Goal: Find specific page/section: Find specific page/section

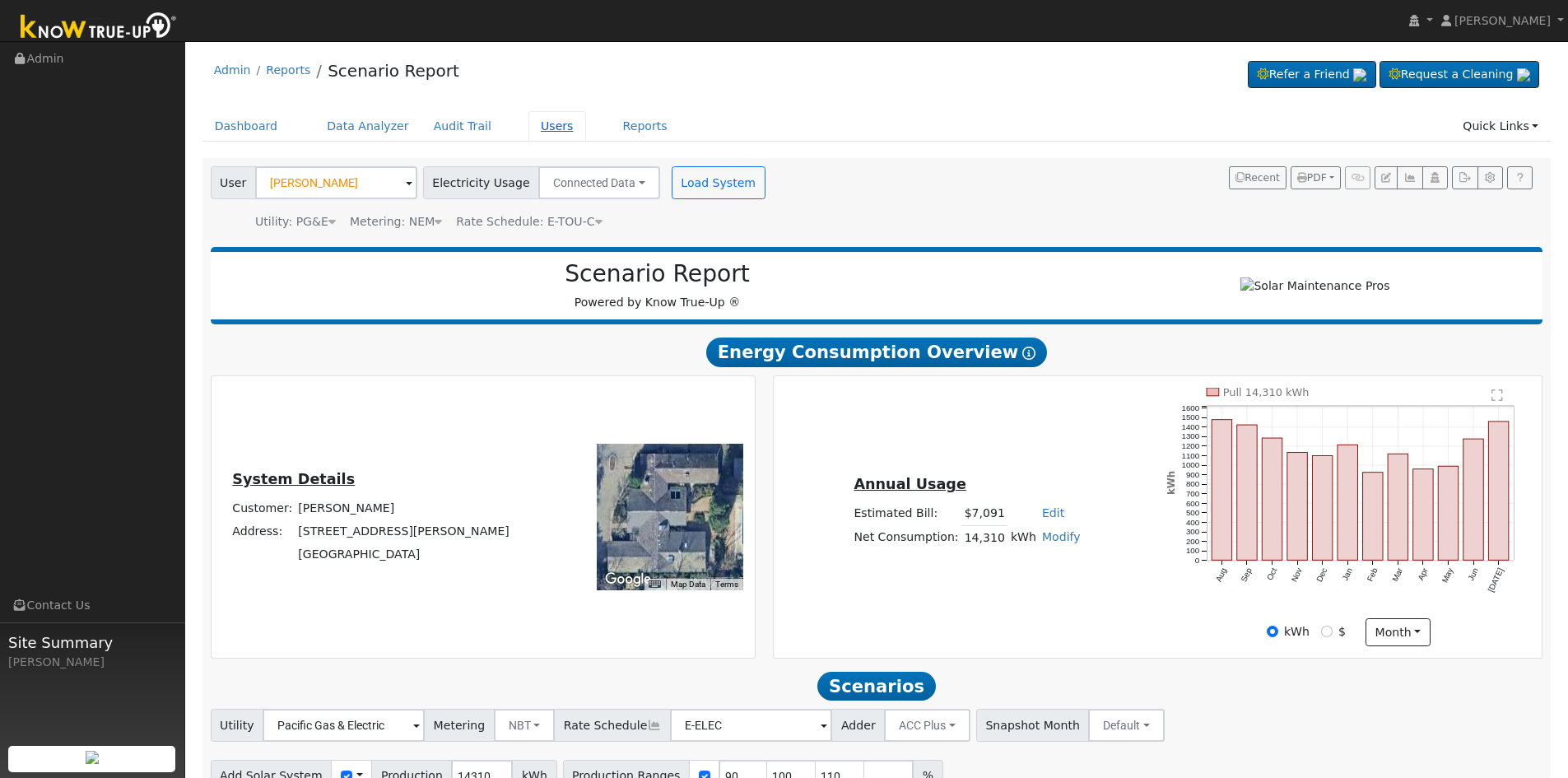
click at [529, 128] on link "Users" at bounding box center [558, 127] width 58 height 31
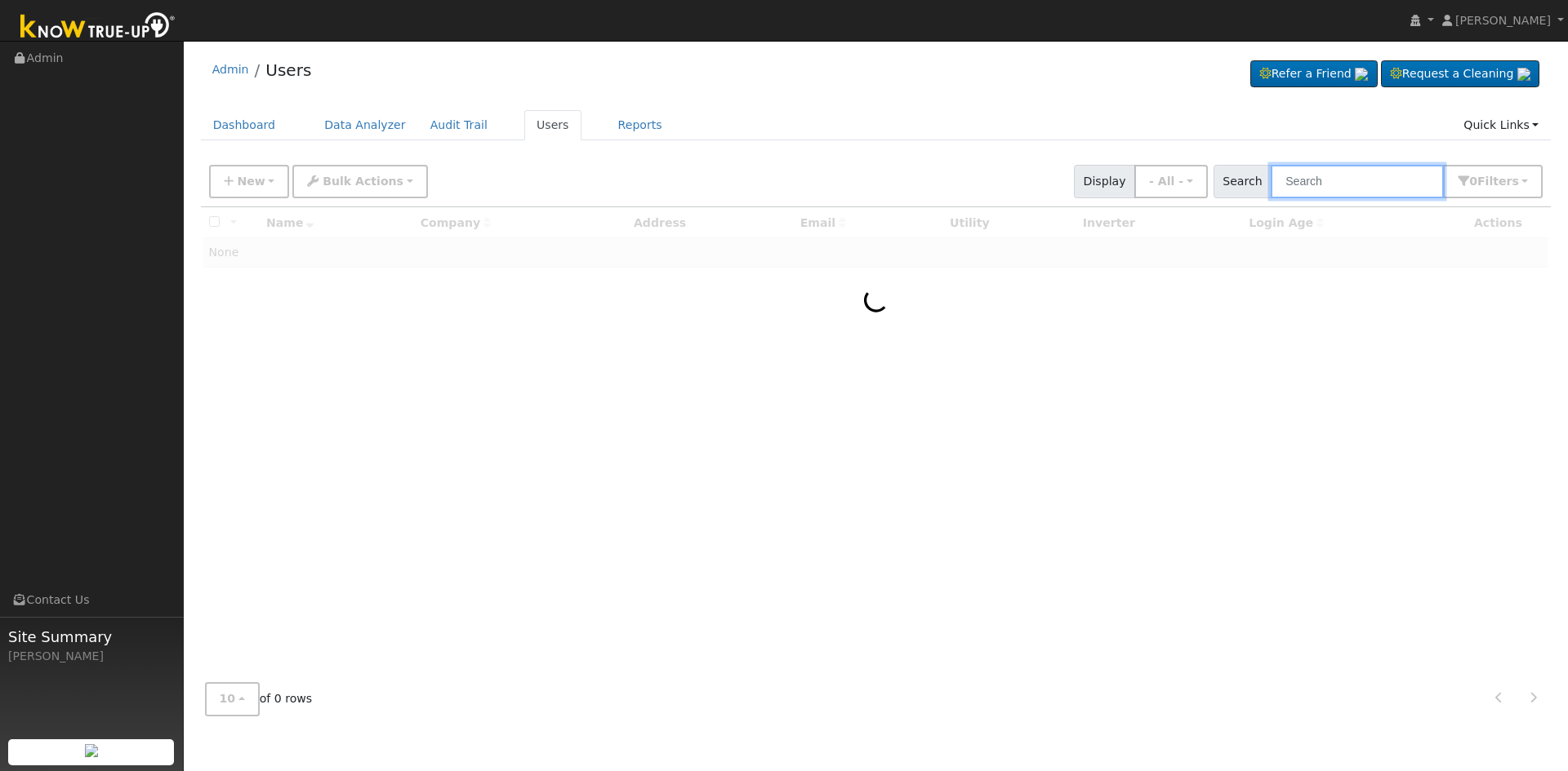
click at [1349, 185] on input "text" at bounding box center [1356, 182] width 173 height 34
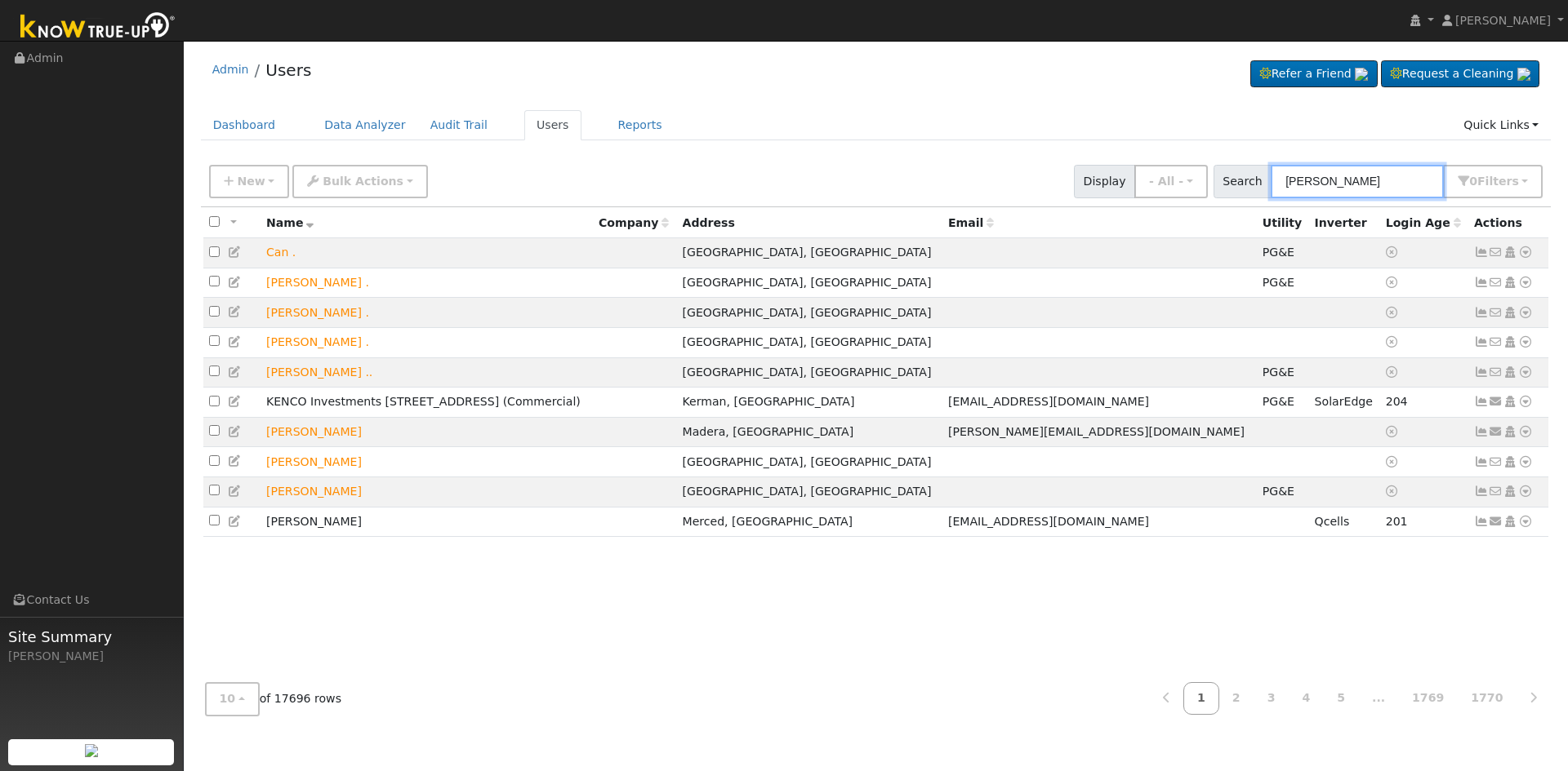
type input "jose rojas"
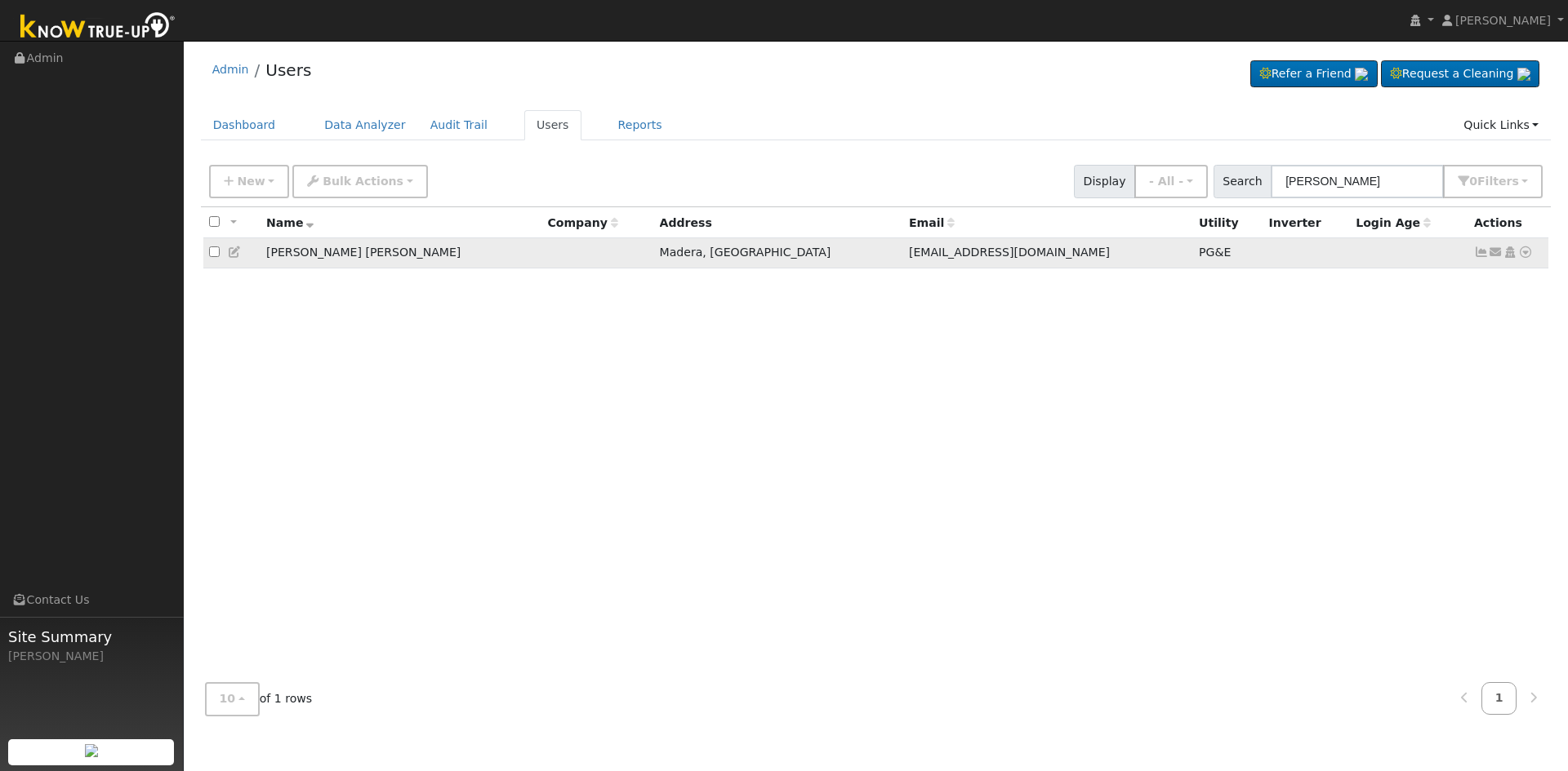
click at [1528, 255] on icon at bounding box center [1525, 253] width 14 height 12
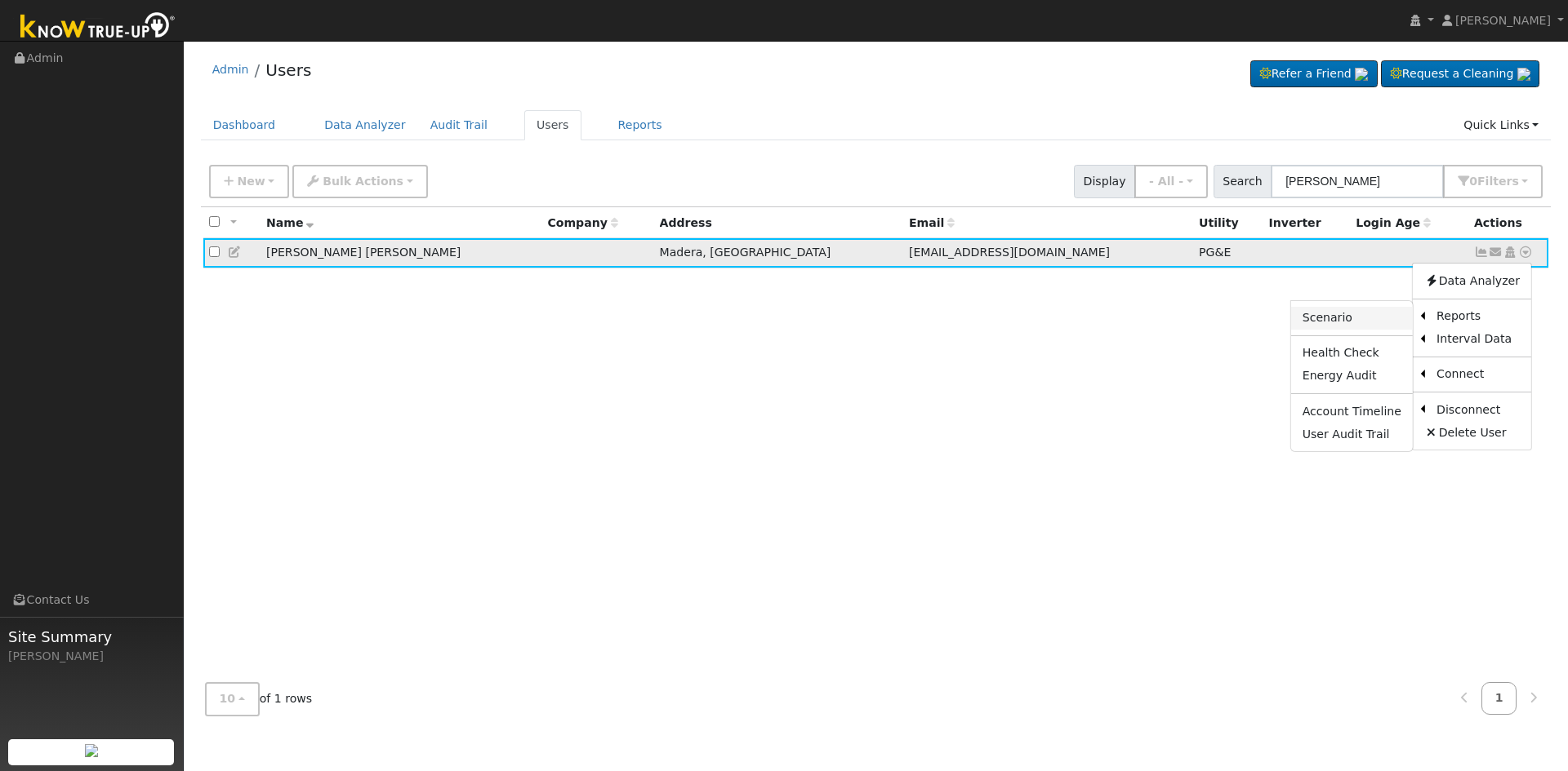
click at [1361, 311] on link "Scenario" at bounding box center [1352, 318] width 121 height 23
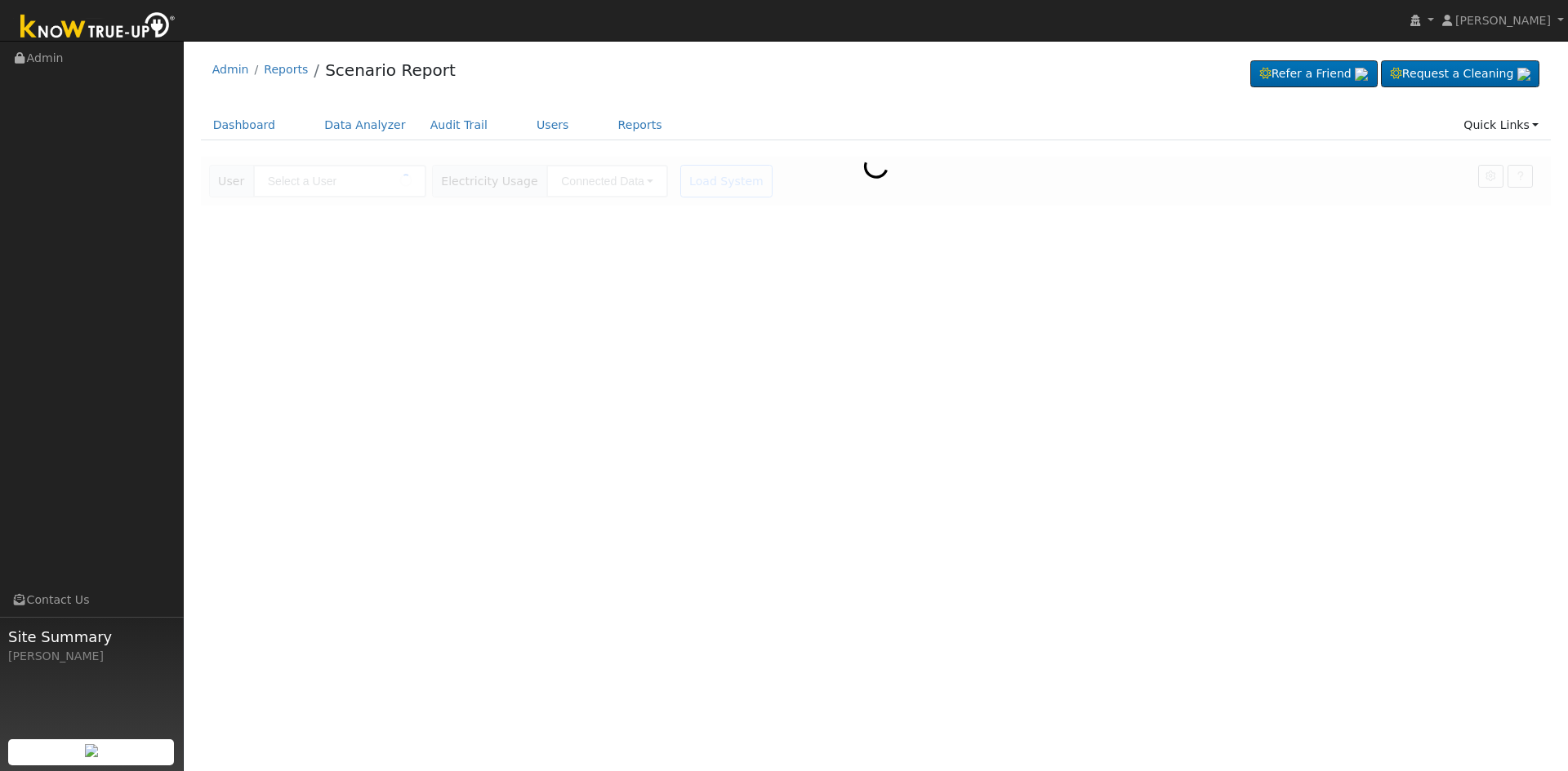
type input "[PERSON_NAME] [PERSON_NAME]"
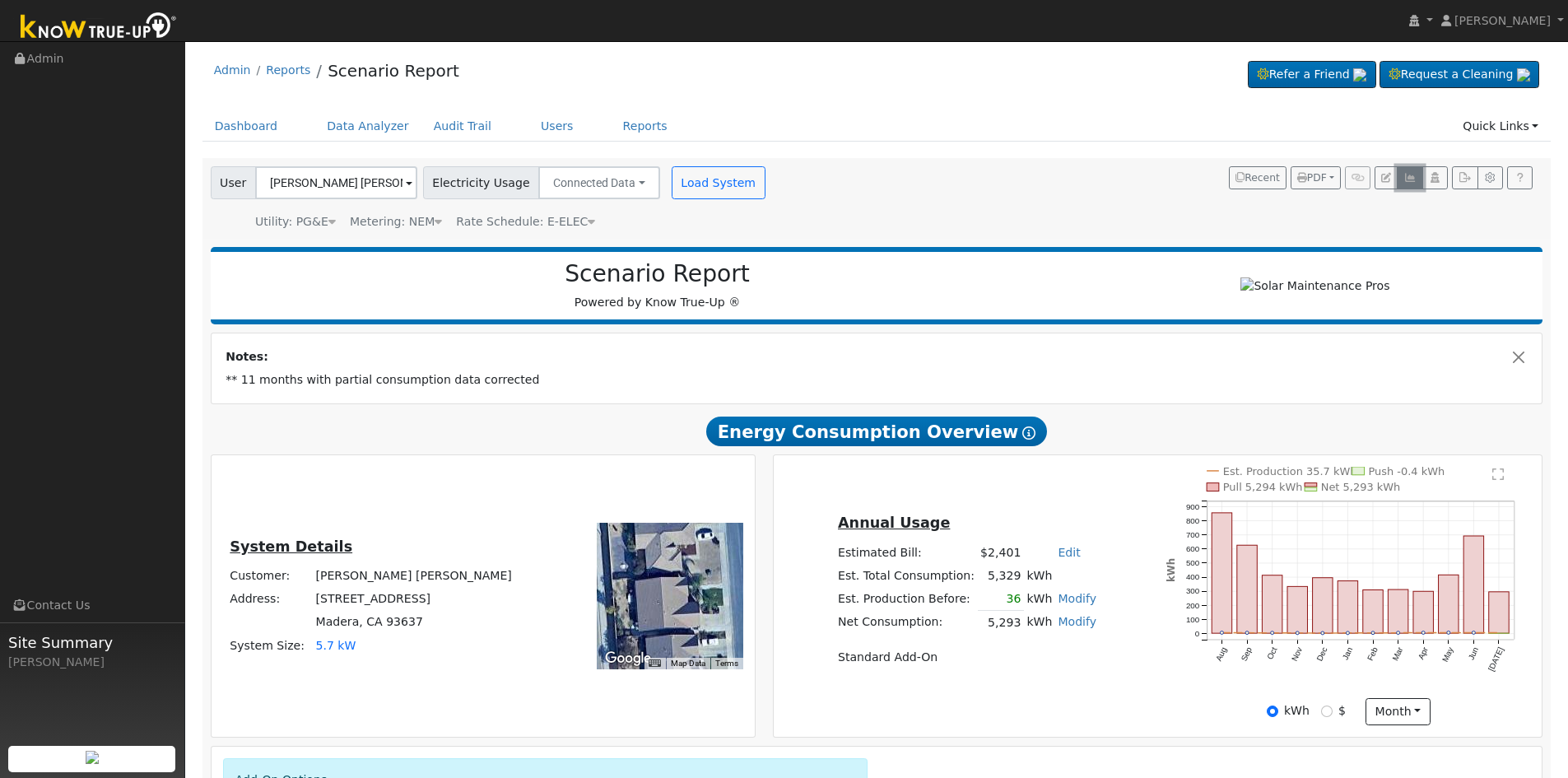
click at [1418, 172] on button "button" at bounding box center [1410, 178] width 25 height 23
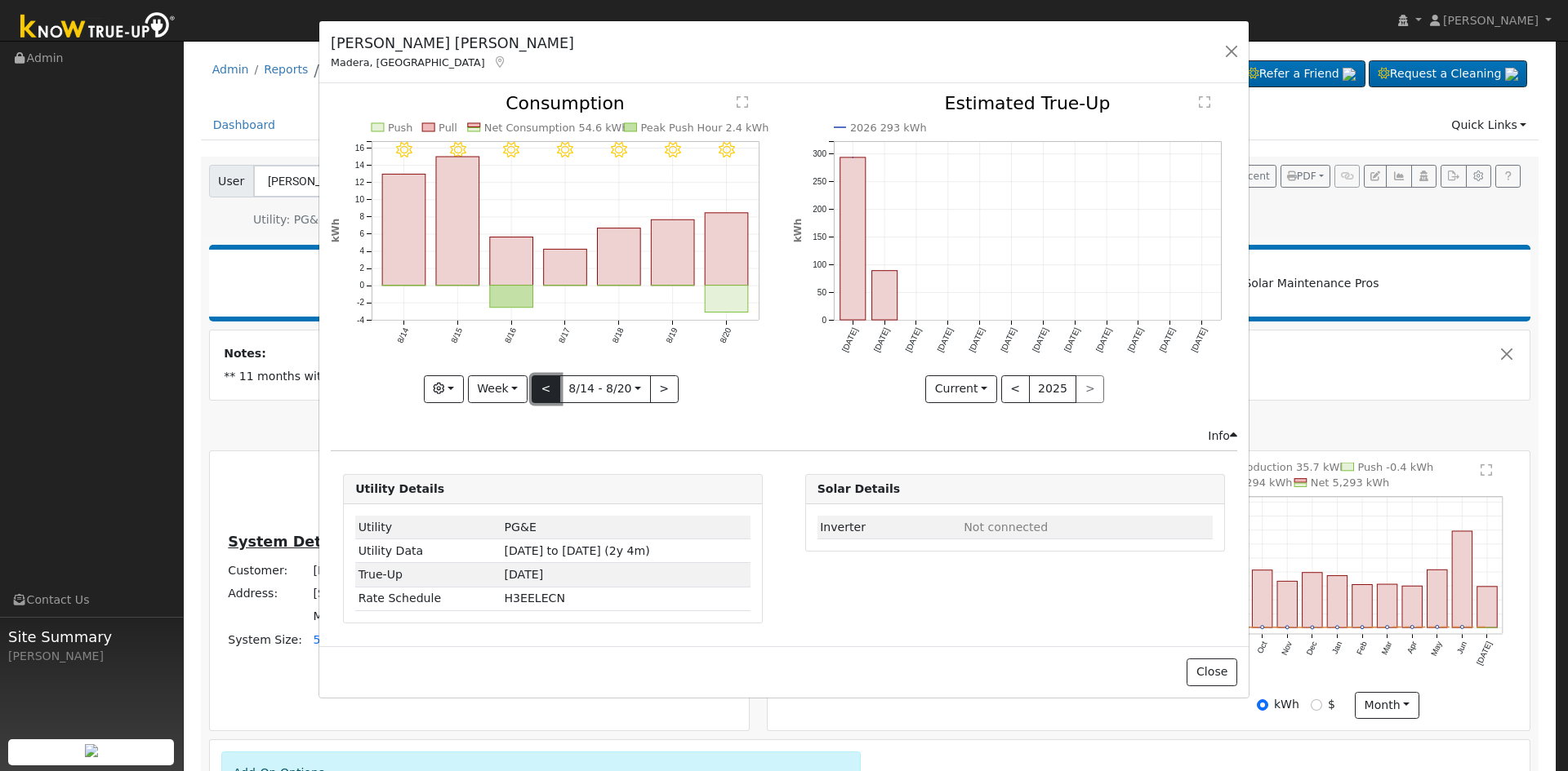
click at [550, 384] on button "<" at bounding box center [546, 389] width 29 height 28
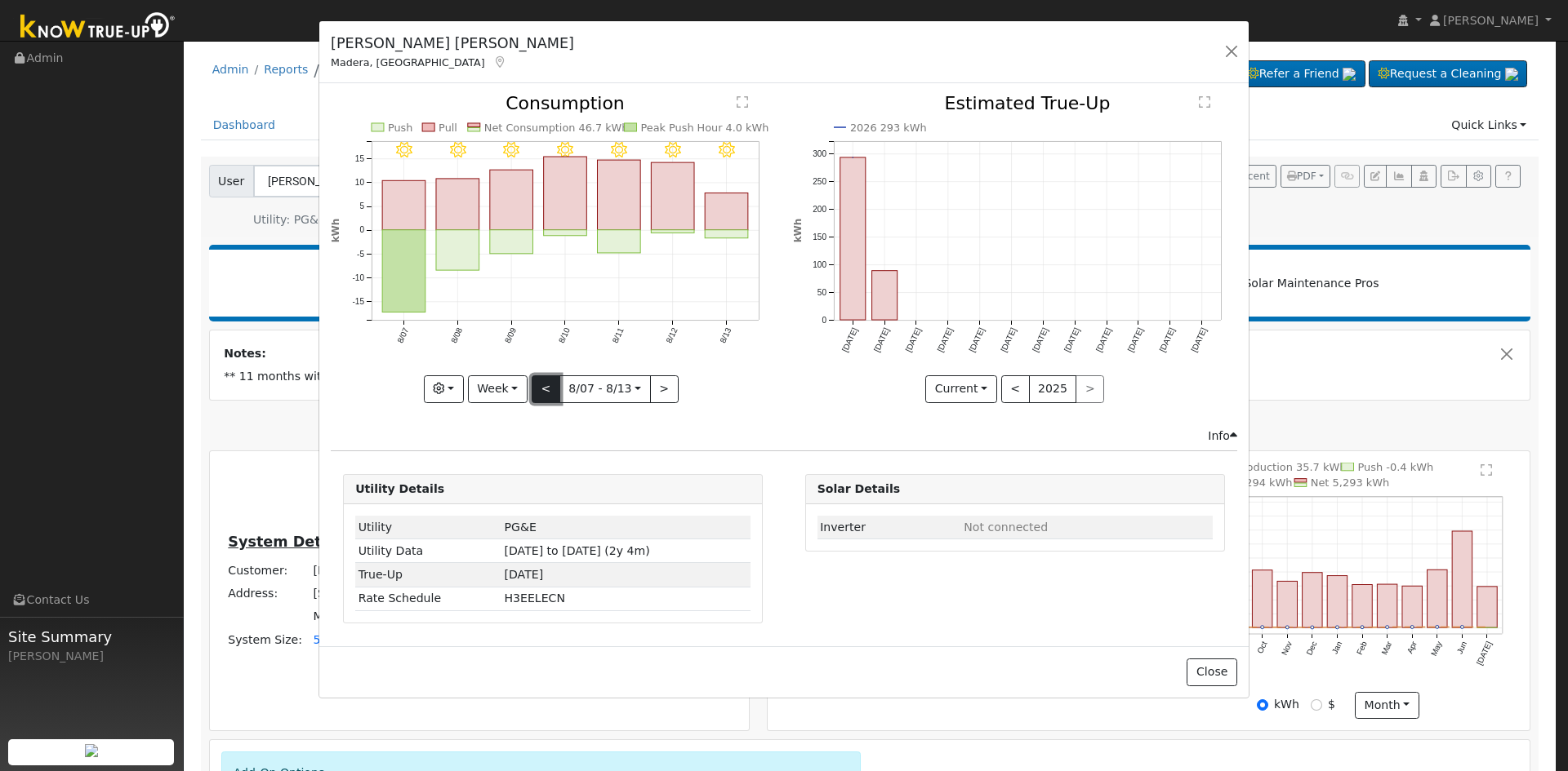
click at [550, 384] on button "<" at bounding box center [546, 389] width 29 height 28
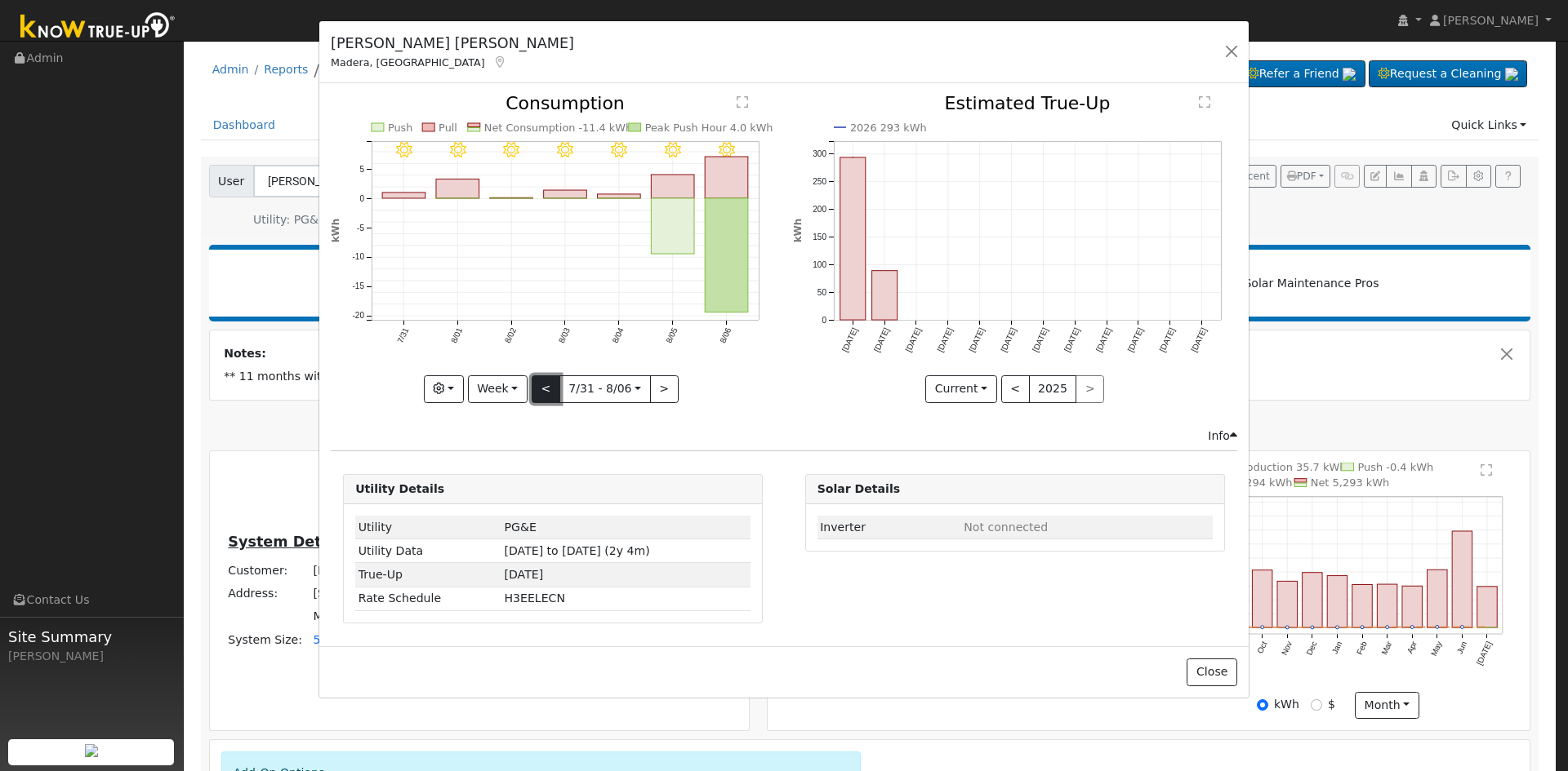
click at [550, 384] on button "<" at bounding box center [546, 389] width 29 height 28
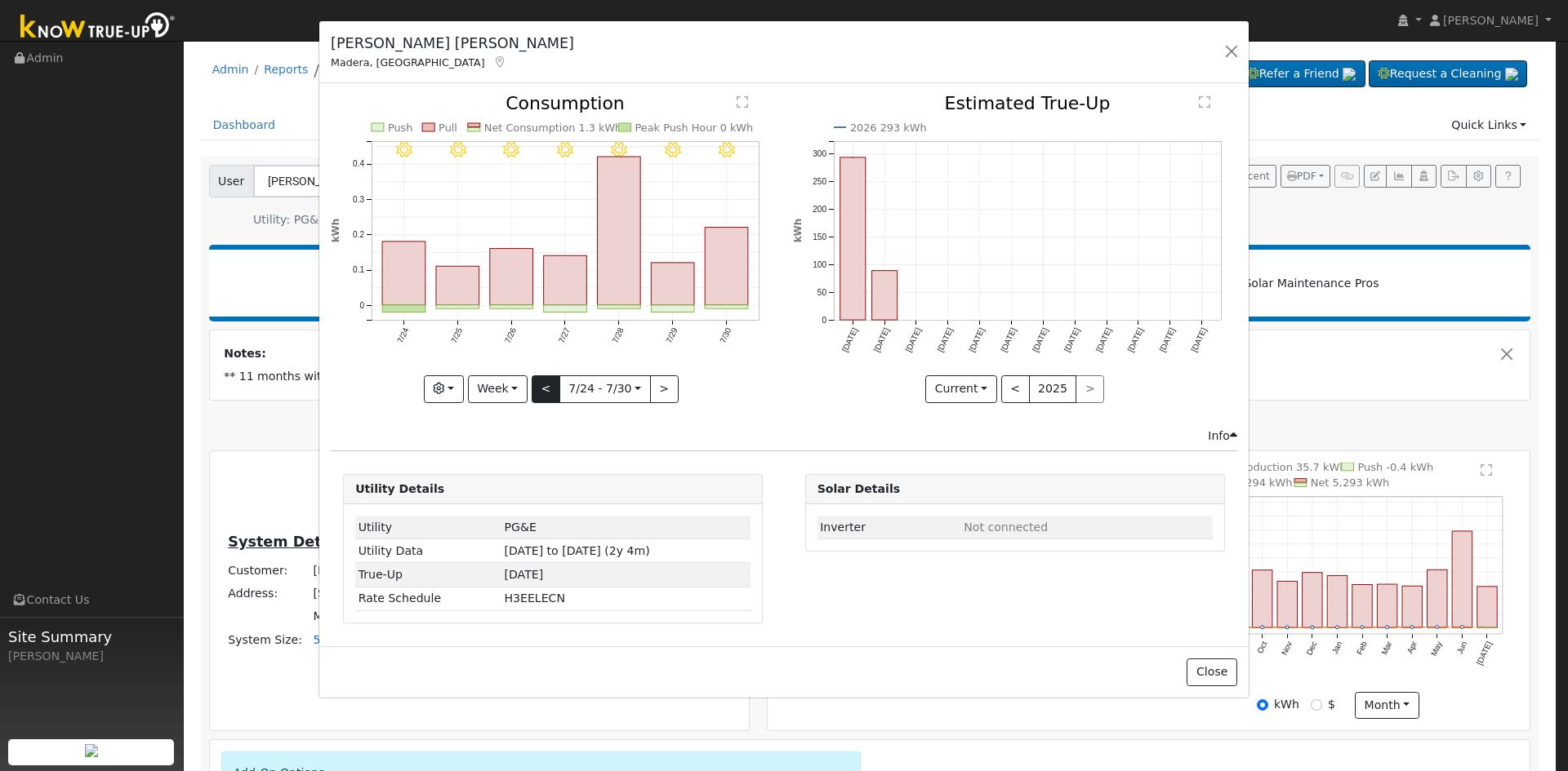
click at [550, 384] on div "7/30 - Clear 7/29 - Clear 7/28 - Clear 7/27 - Clear 7/26 - Clear 7/25 - Clear 7…" at bounding box center [552, 248] width 444 height 308
click at [550, 384] on button "<" at bounding box center [546, 389] width 29 height 28
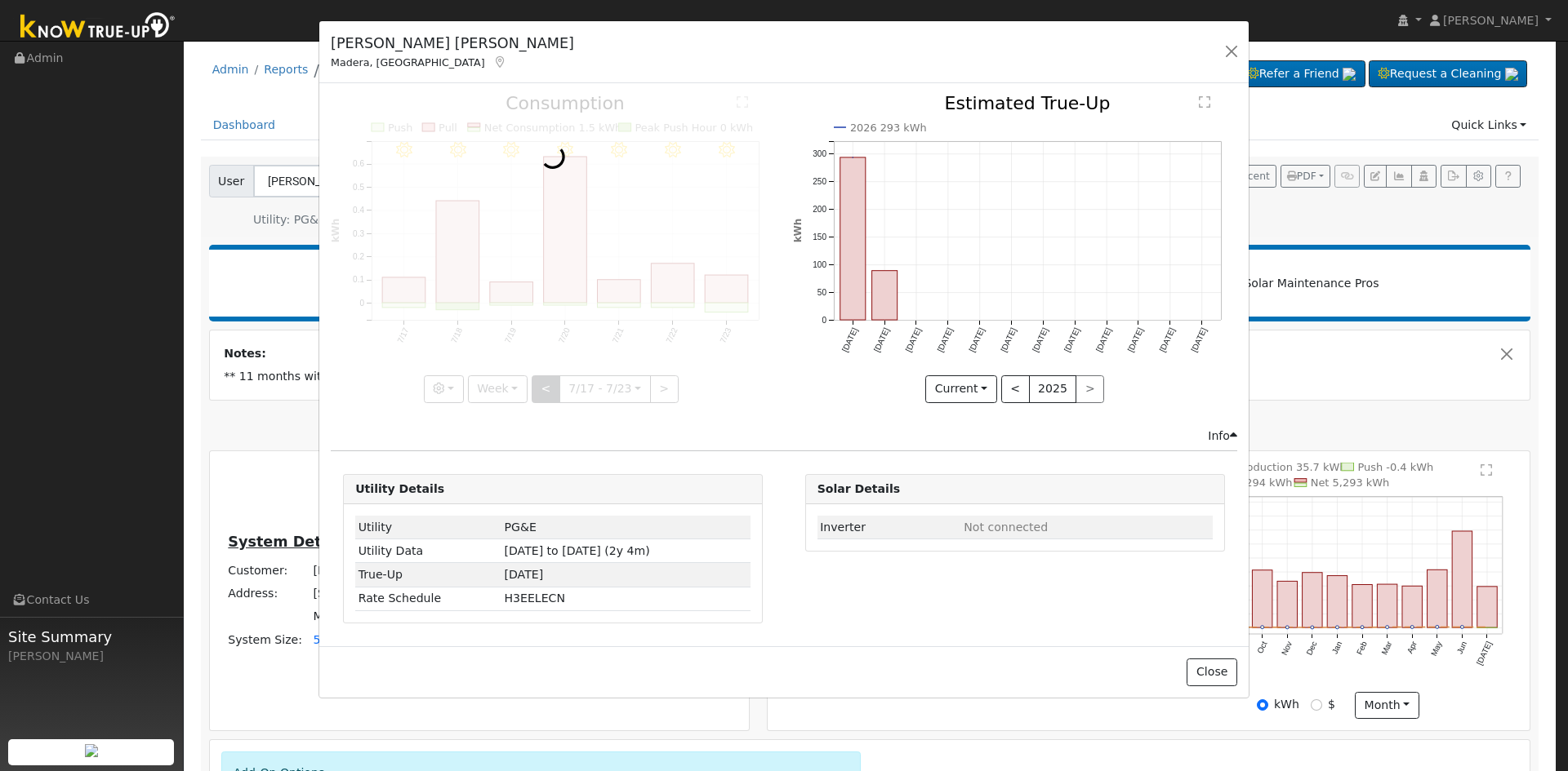
click at [550, 384] on div at bounding box center [552, 248] width 444 height 308
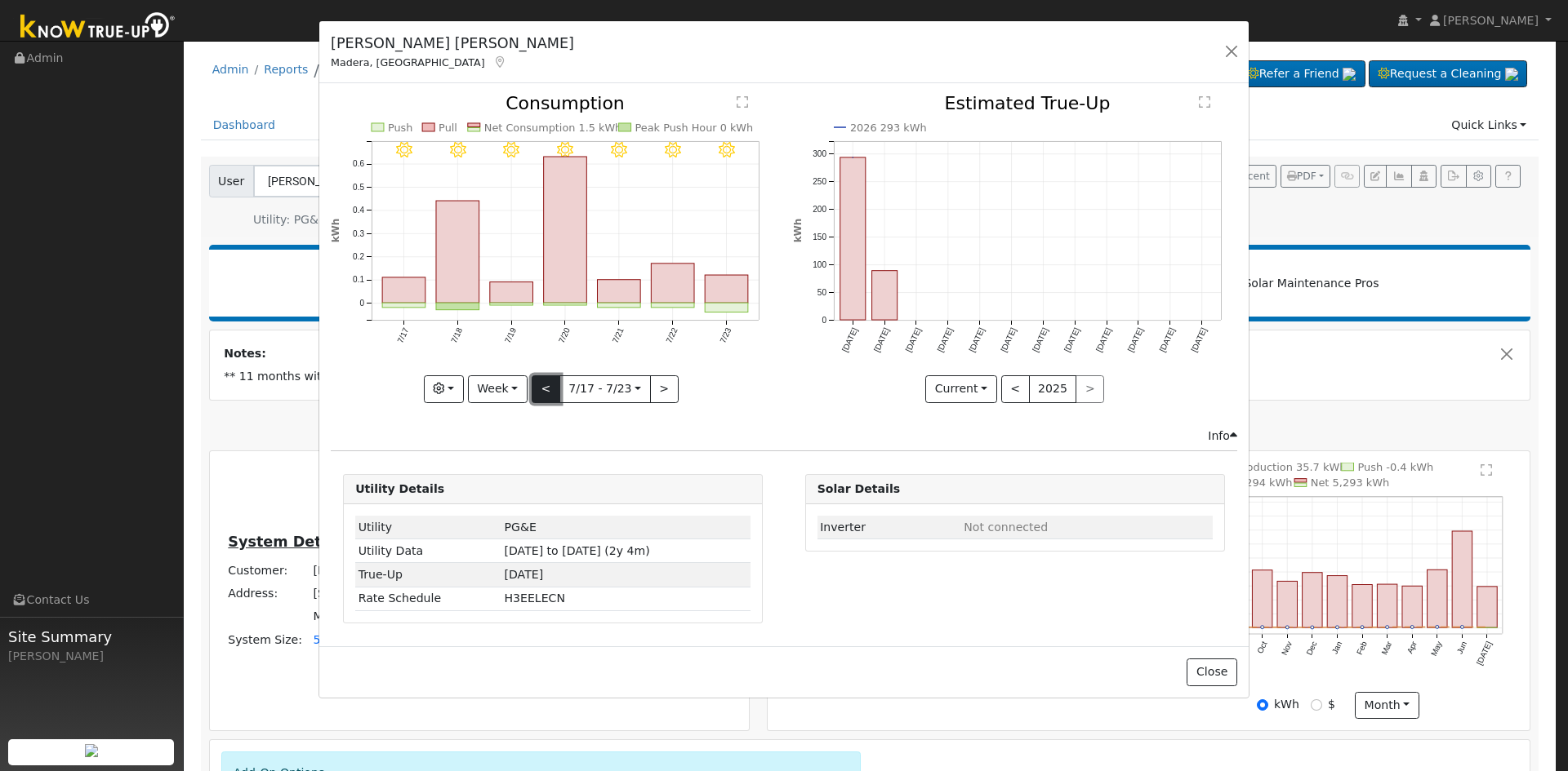
click at [550, 388] on button "<" at bounding box center [546, 389] width 29 height 28
type input "2025-07-10"
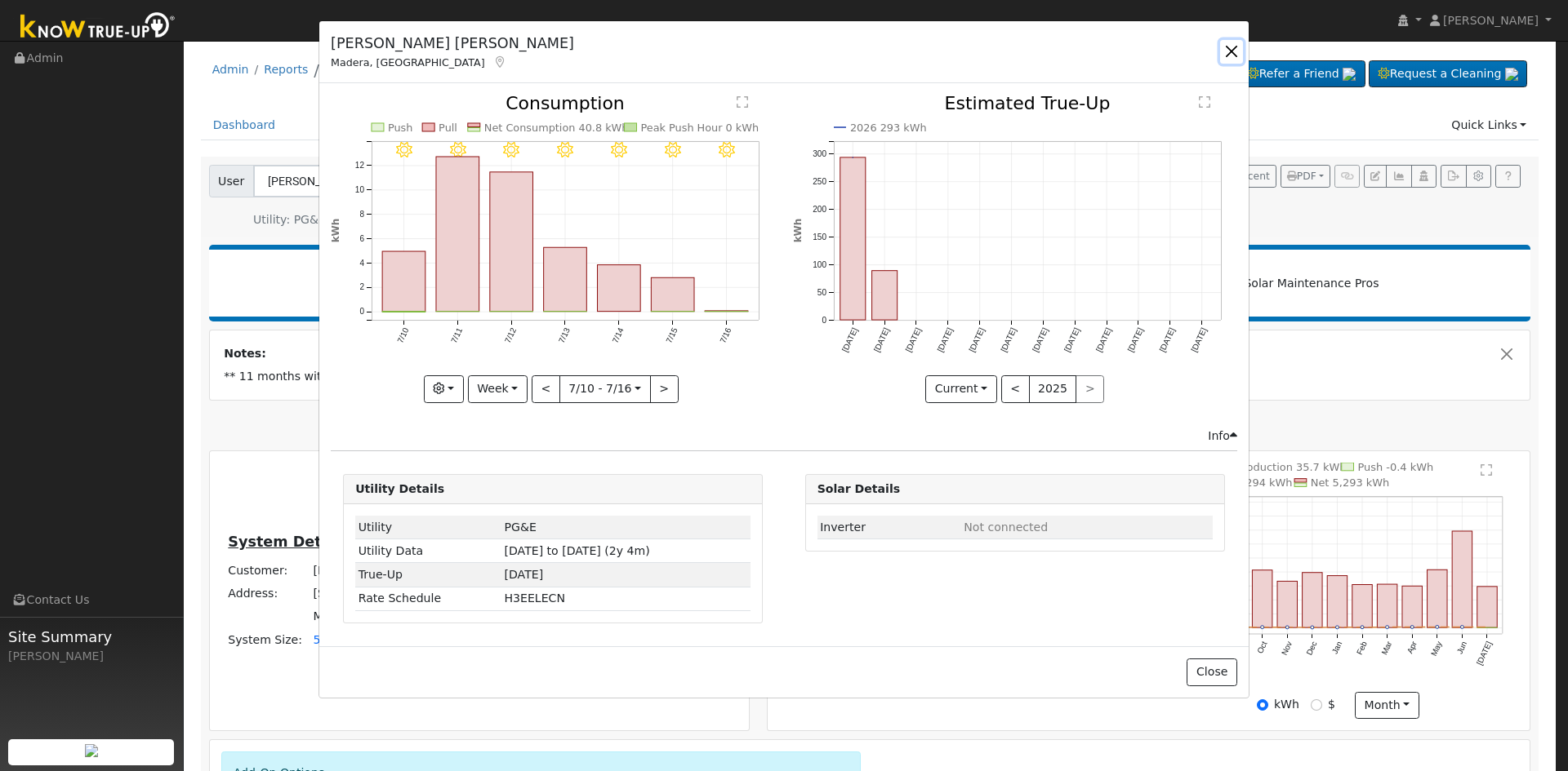
click at [1227, 46] on button "button" at bounding box center [1231, 51] width 23 height 23
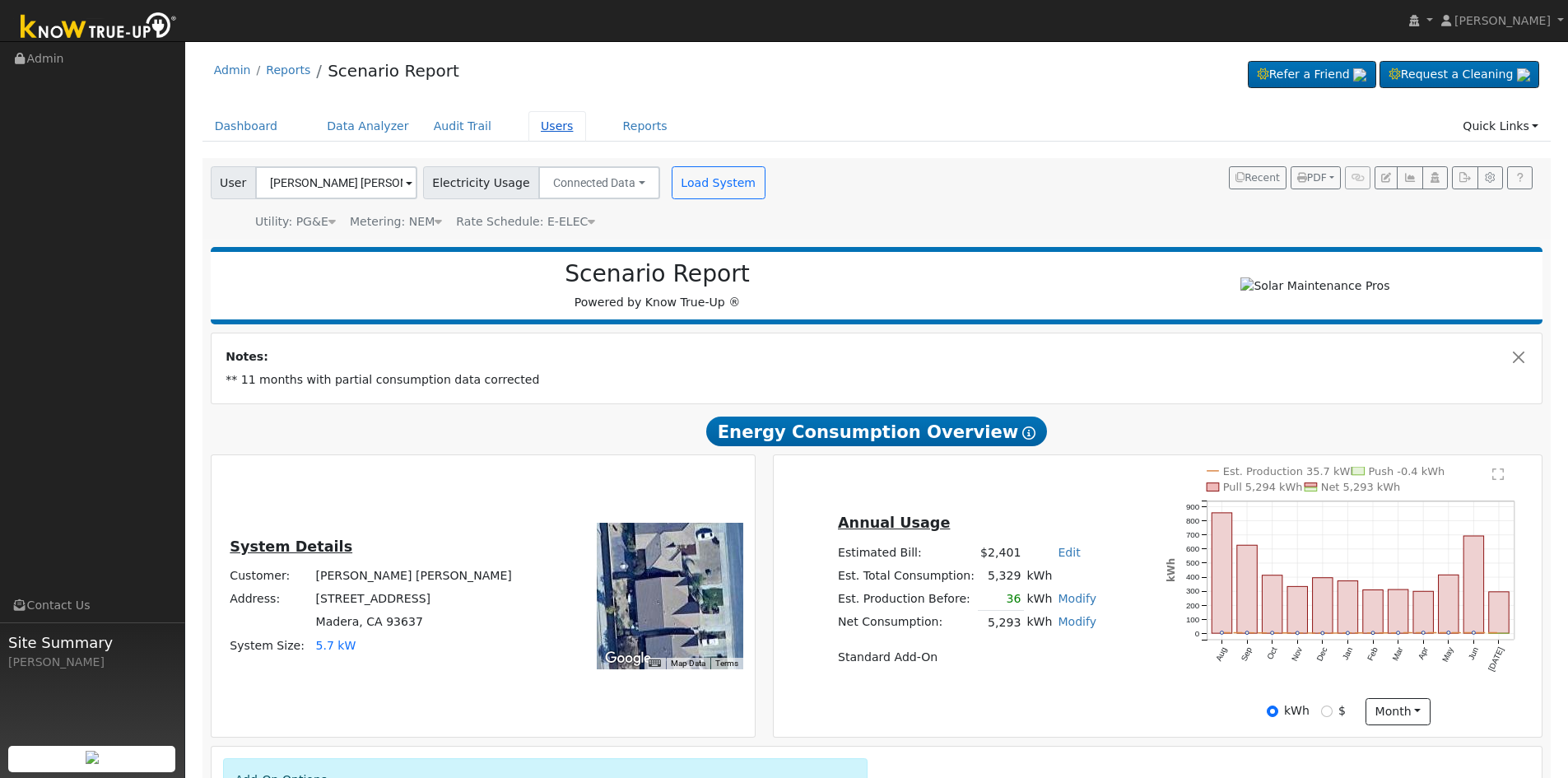
click at [529, 122] on link "Users" at bounding box center [558, 127] width 58 height 31
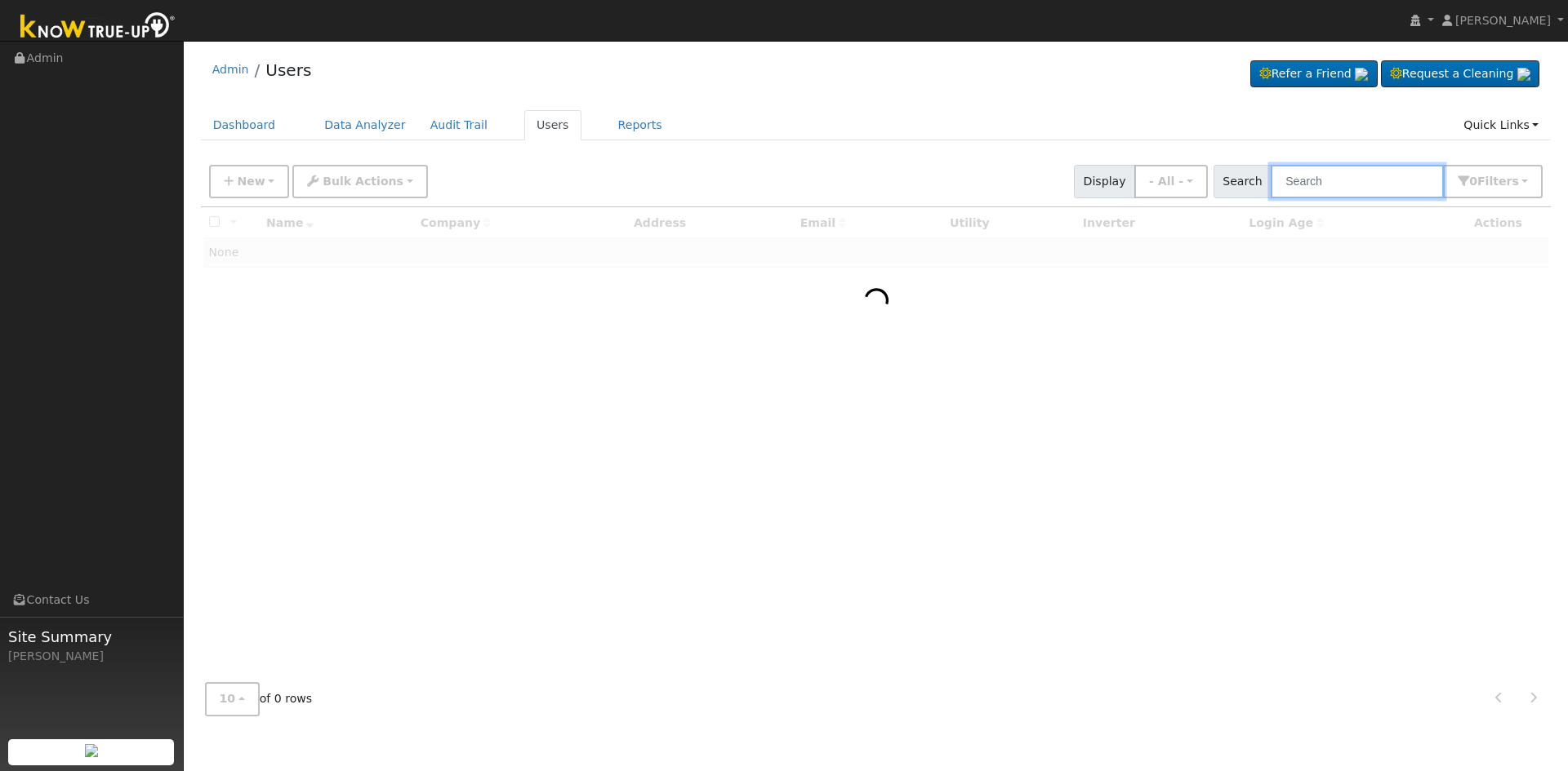
click at [1331, 184] on input "text" at bounding box center [1356, 182] width 173 height 34
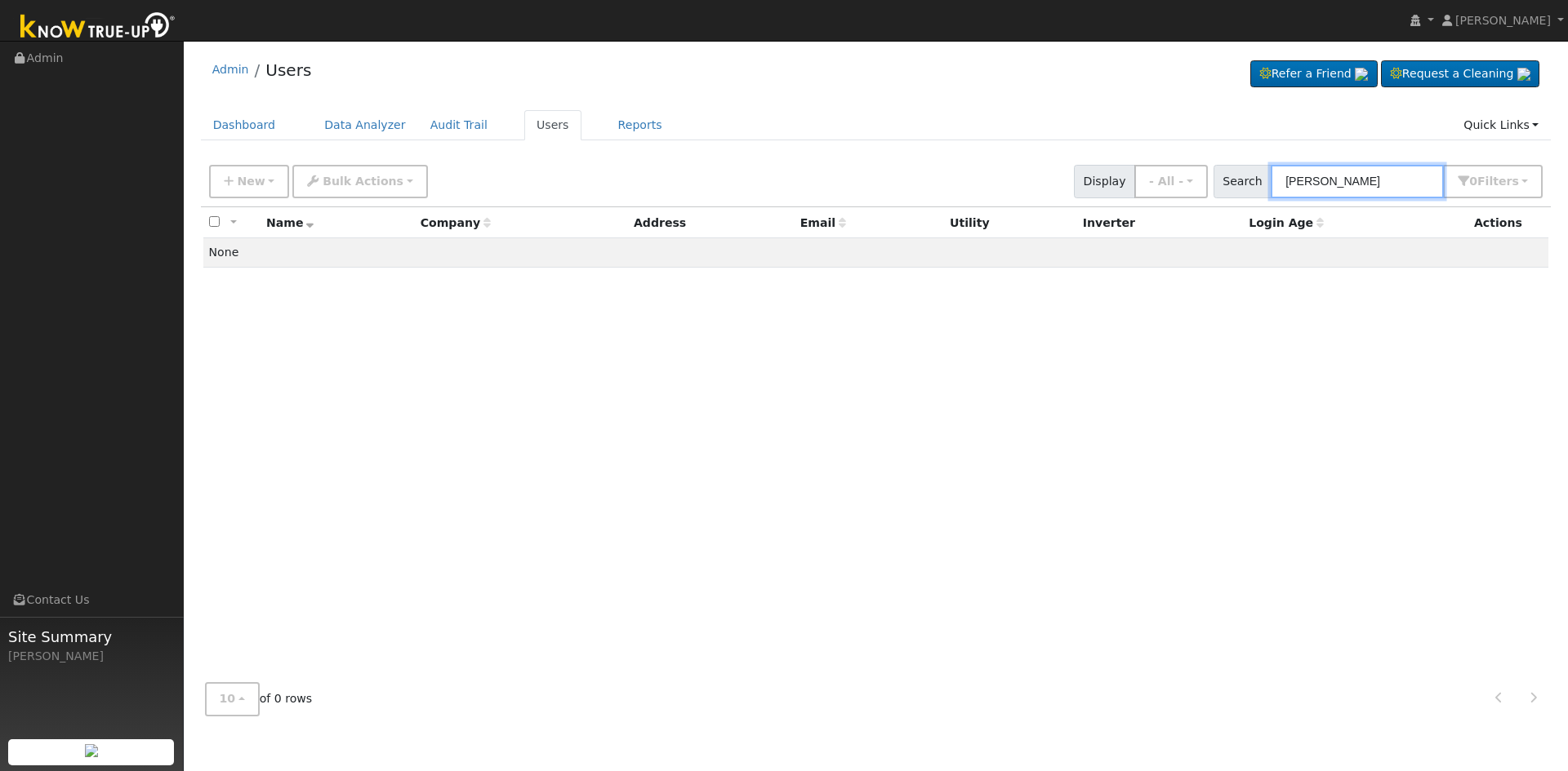
drag, startPoint x: 1334, startPoint y: 179, endPoint x: 1405, endPoint y: 117, distance: 94.3
click at [1335, 178] on input "christina edh" at bounding box center [1356, 182] width 173 height 34
click at [1401, 179] on input "christine edh" at bounding box center [1356, 182] width 173 height 34
drag, startPoint x: 1391, startPoint y: 181, endPoint x: 818, endPoint y: 214, distance: 573.9
click at [0, 0] on div "New Add User Quick Add Quick Connect Quick Convert Lead Bulk Actions Send Email…" at bounding box center [0, 0] width 0 height 0
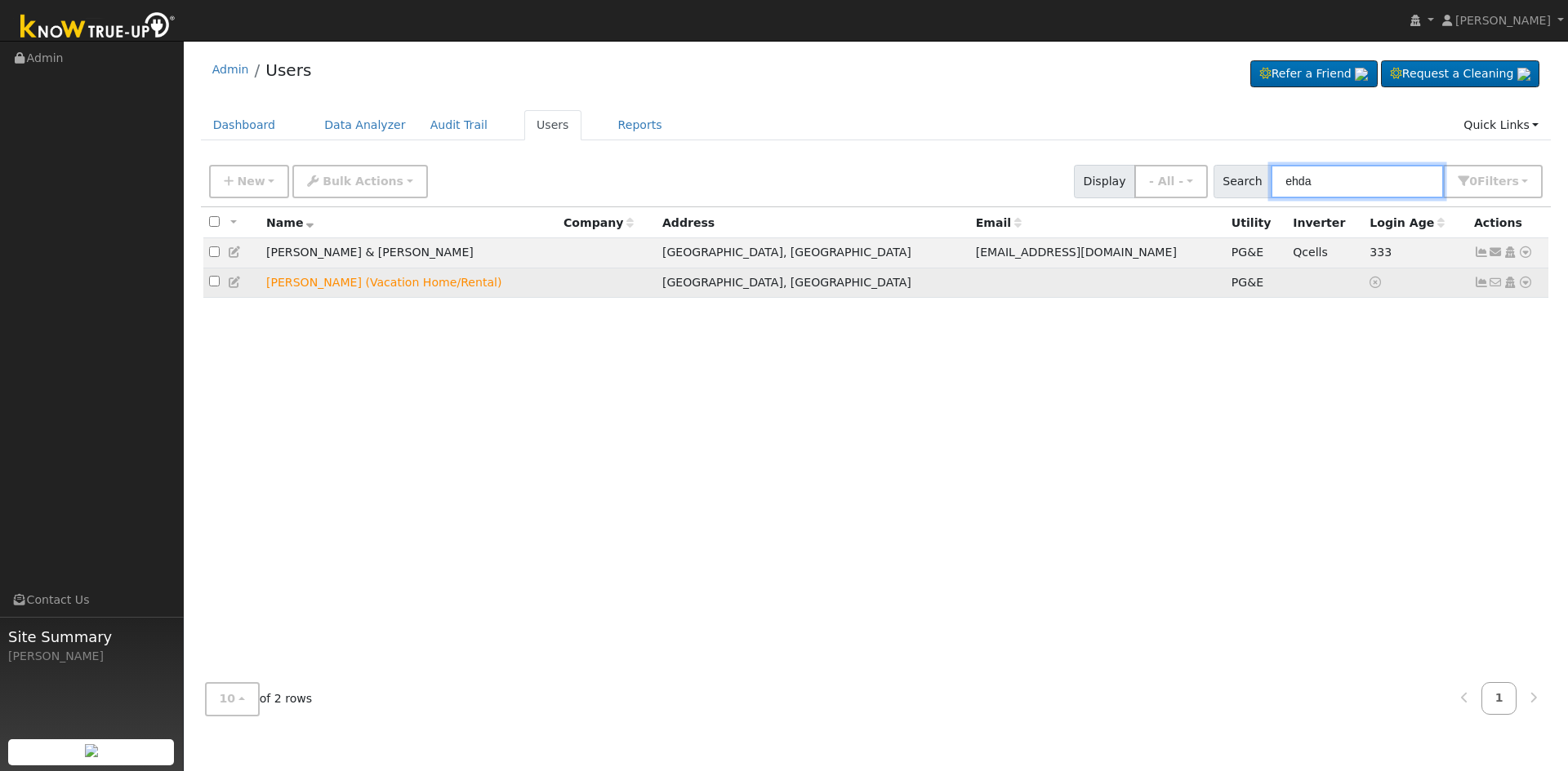
type input "ehda"
click at [1525, 286] on icon at bounding box center [1525, 282] width 14 height 12
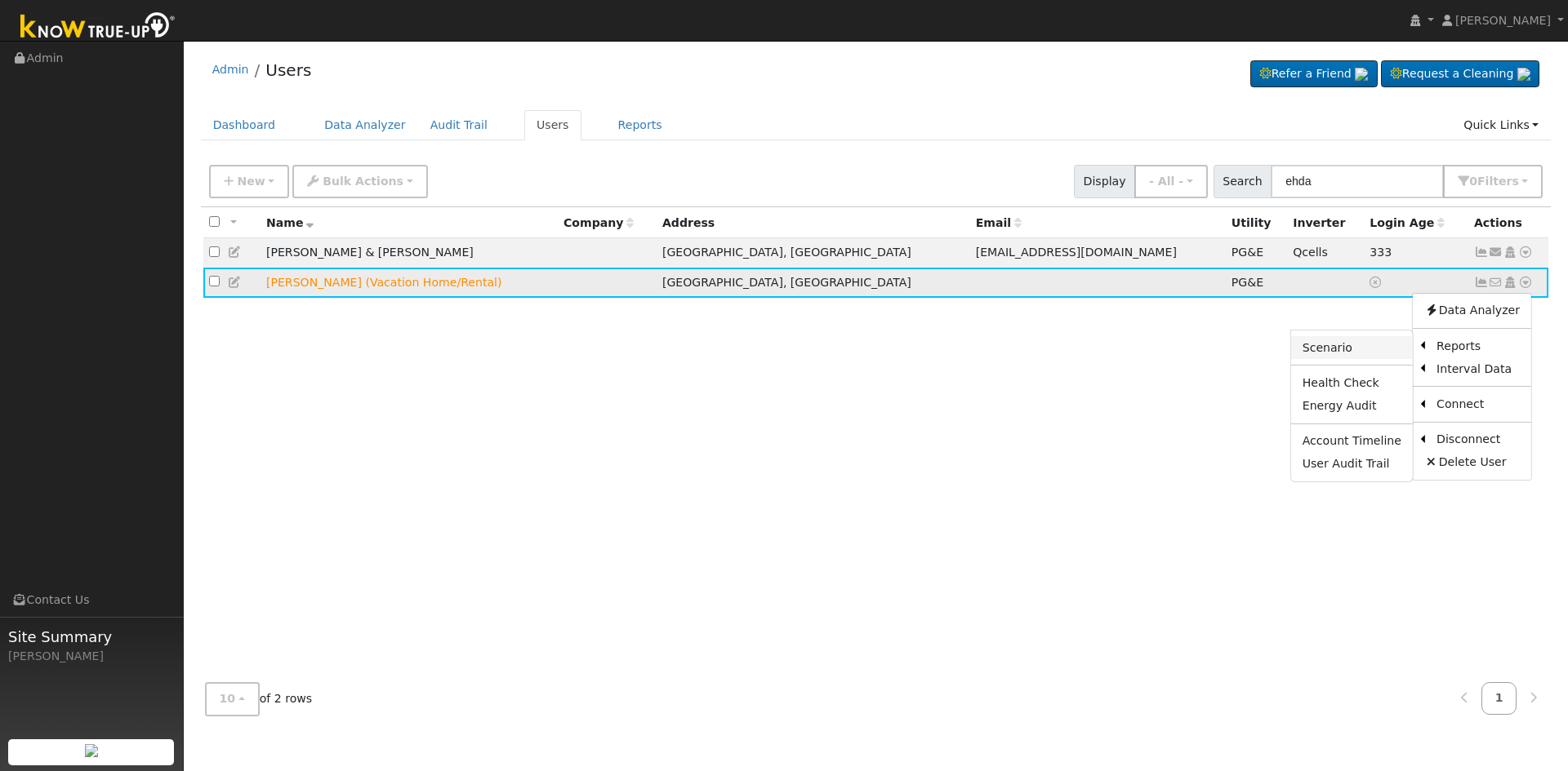
click at [1356, 351] on link "Scenario" at bounding box center [1352, 347] width 121 height 23
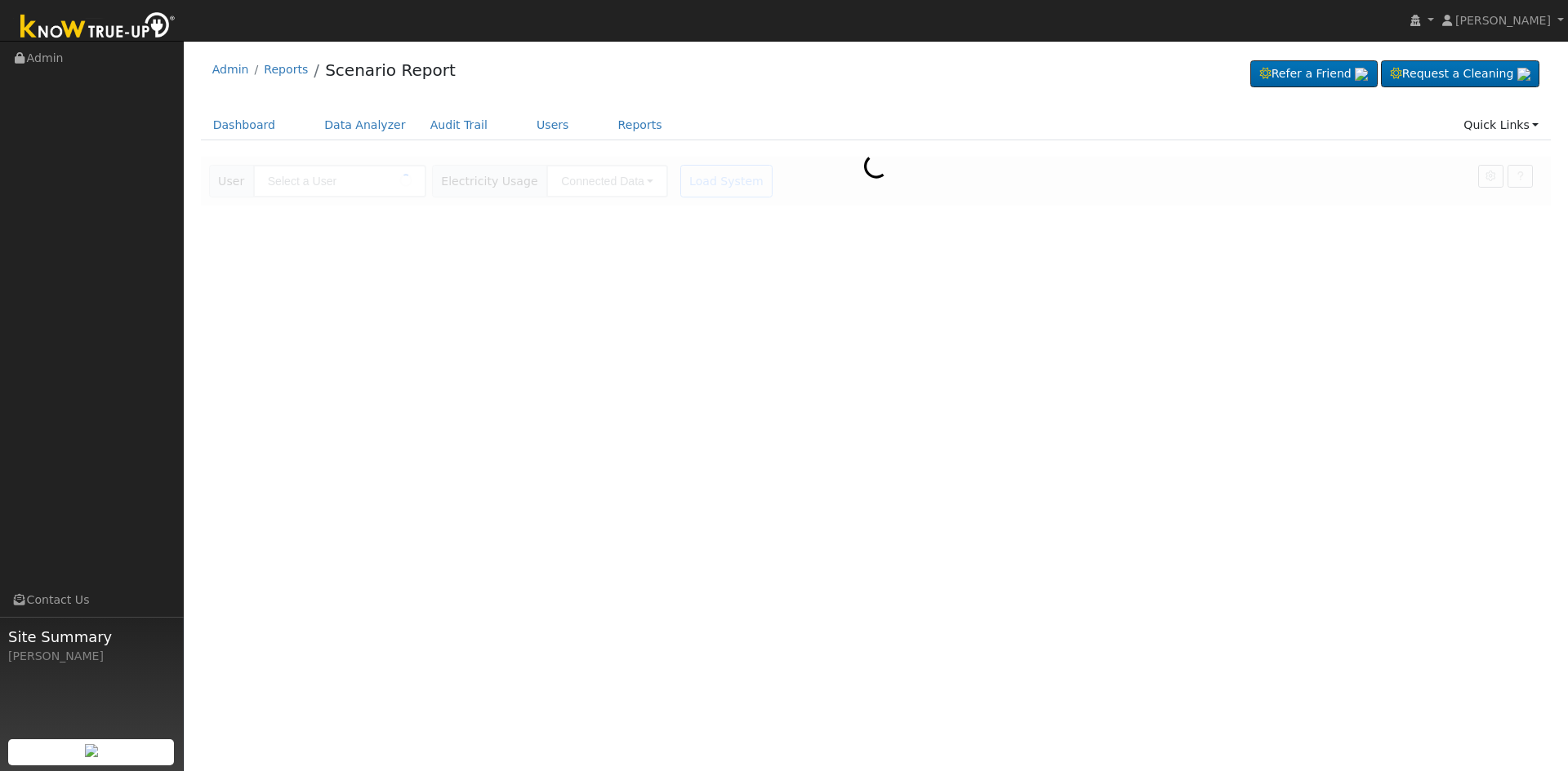
type input "[PERSON_NAME] (Vacation Home/Rental)"
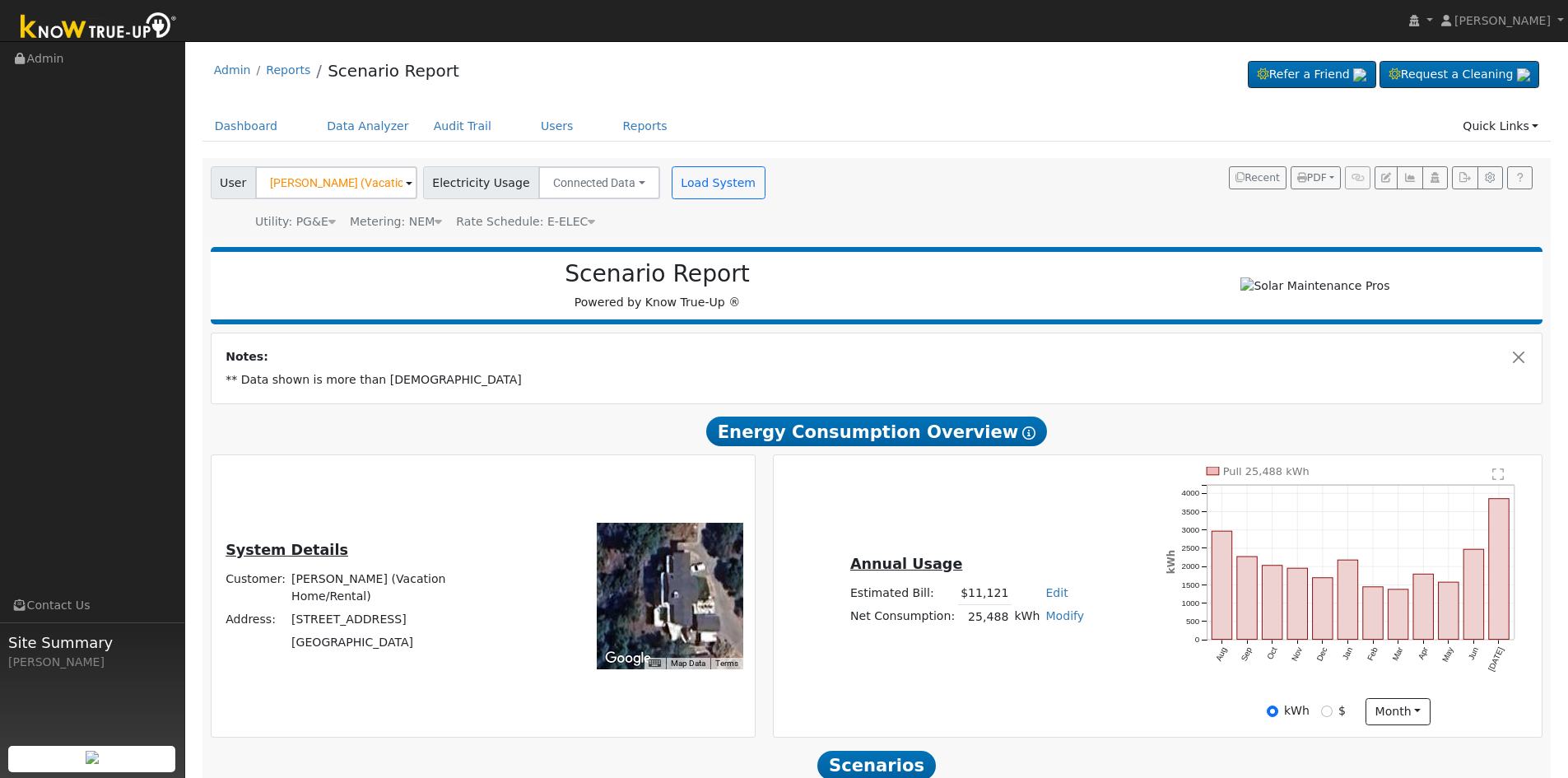
click at [1443, 112] on ul "Dashboard Data Analyzer Audit Trail Users Reports Quick Links Quick Add Quick C…" at bounding box center [877, 127] width 1350 height 31
click at [378, 181] on input "[PERSON_NAME] (Vacation Home/Rental)" at bounding box center [336, 183] width 162 height 33
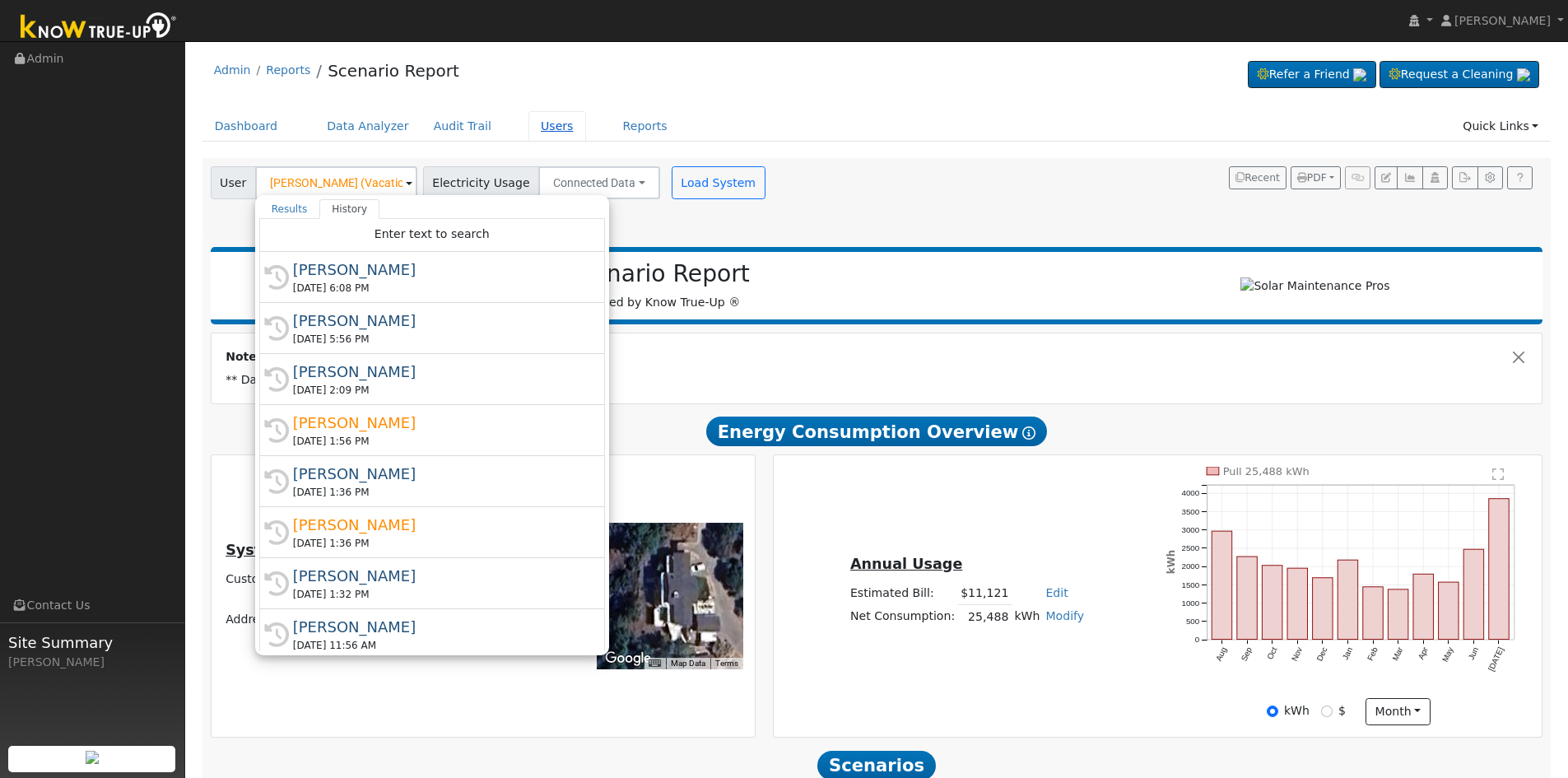
click at [540, 126] on link "Users" at bounding box center [558, 127] width 58 height 31
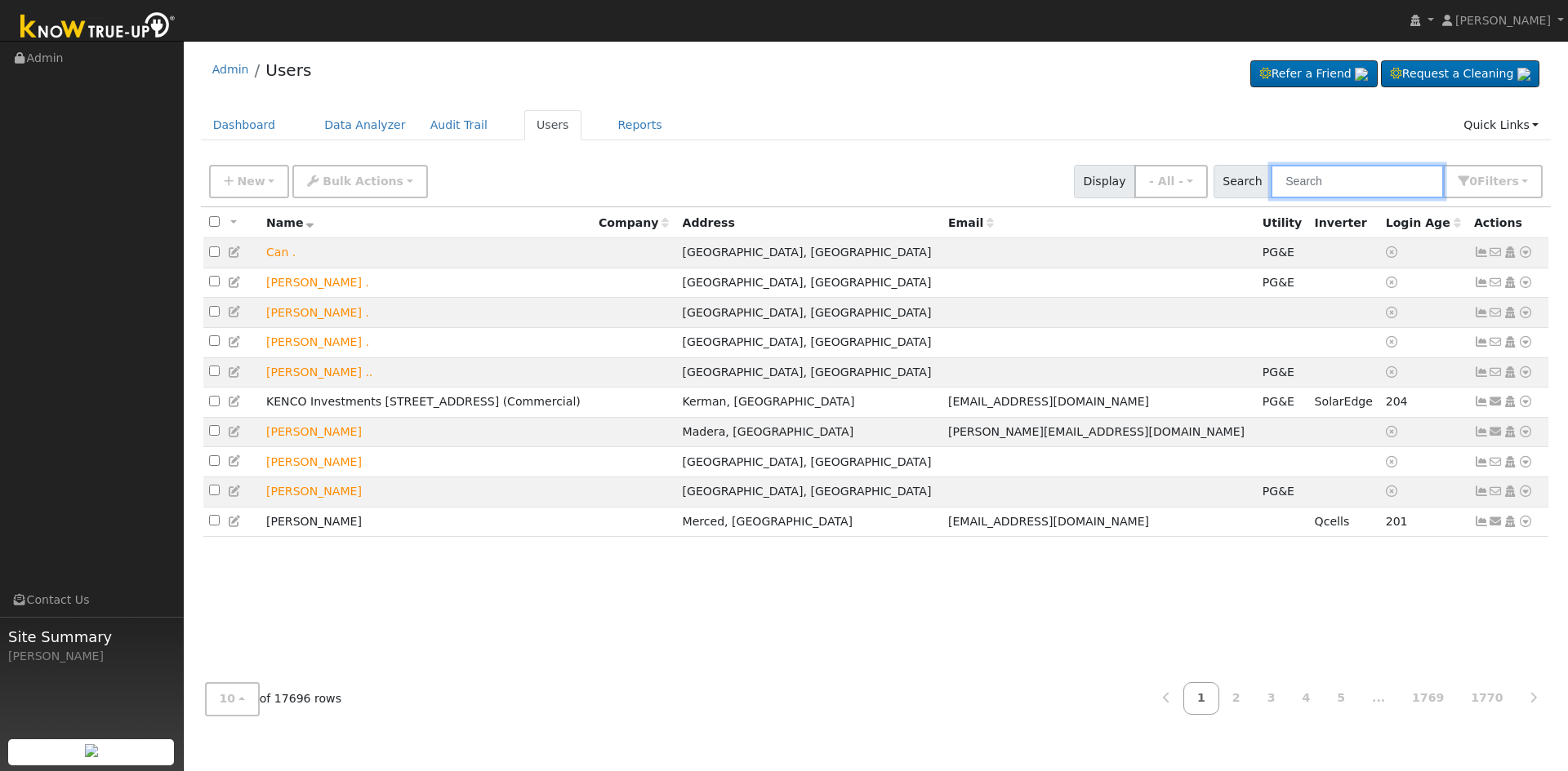
click at [1401, 175] on input "text" at bounding box center [1356, 182] width 173 height 34
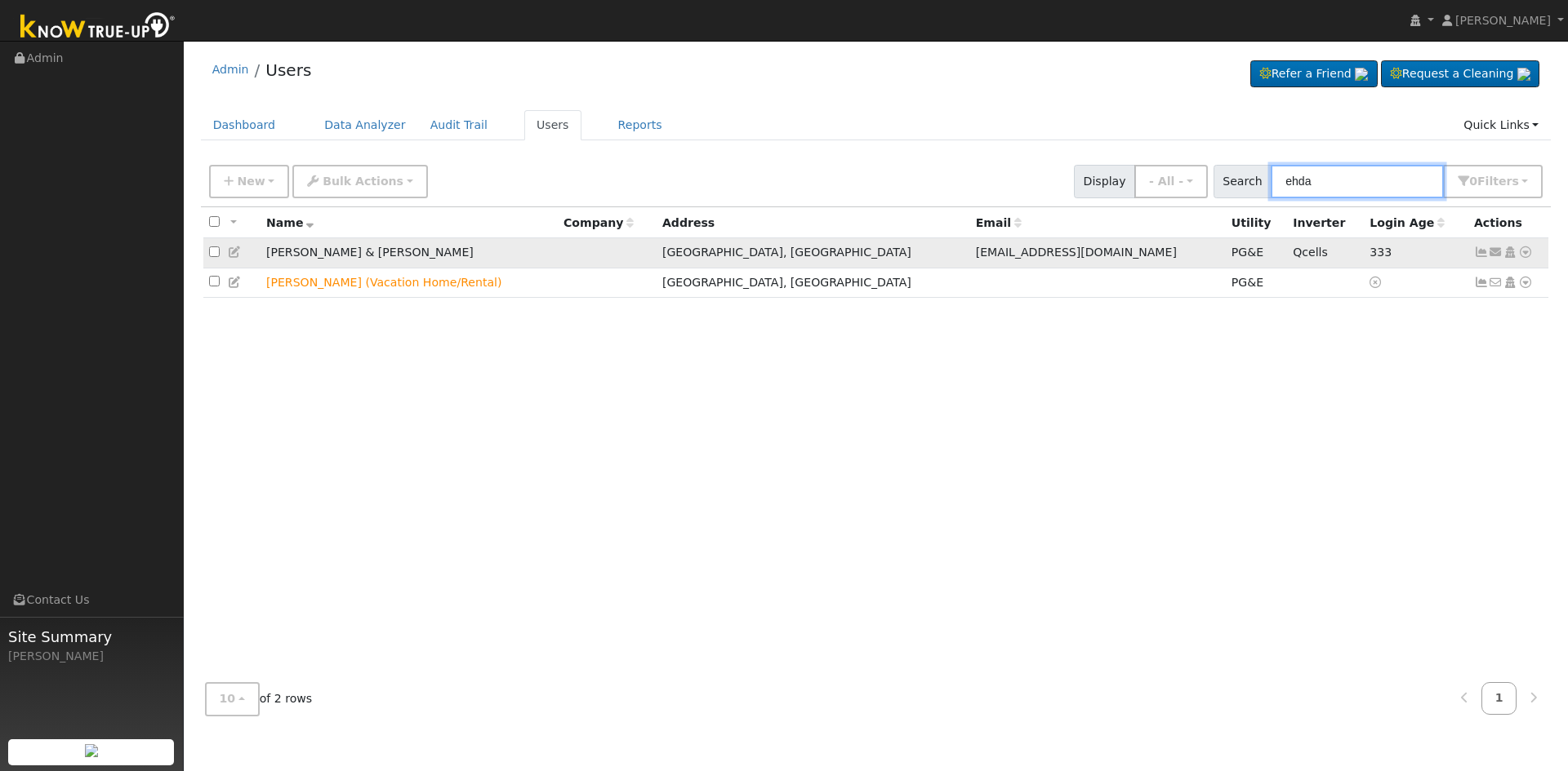
type input "ehda"
click at [1528, 250] on icon at bounding box center [1525, 253] width 14 height 12
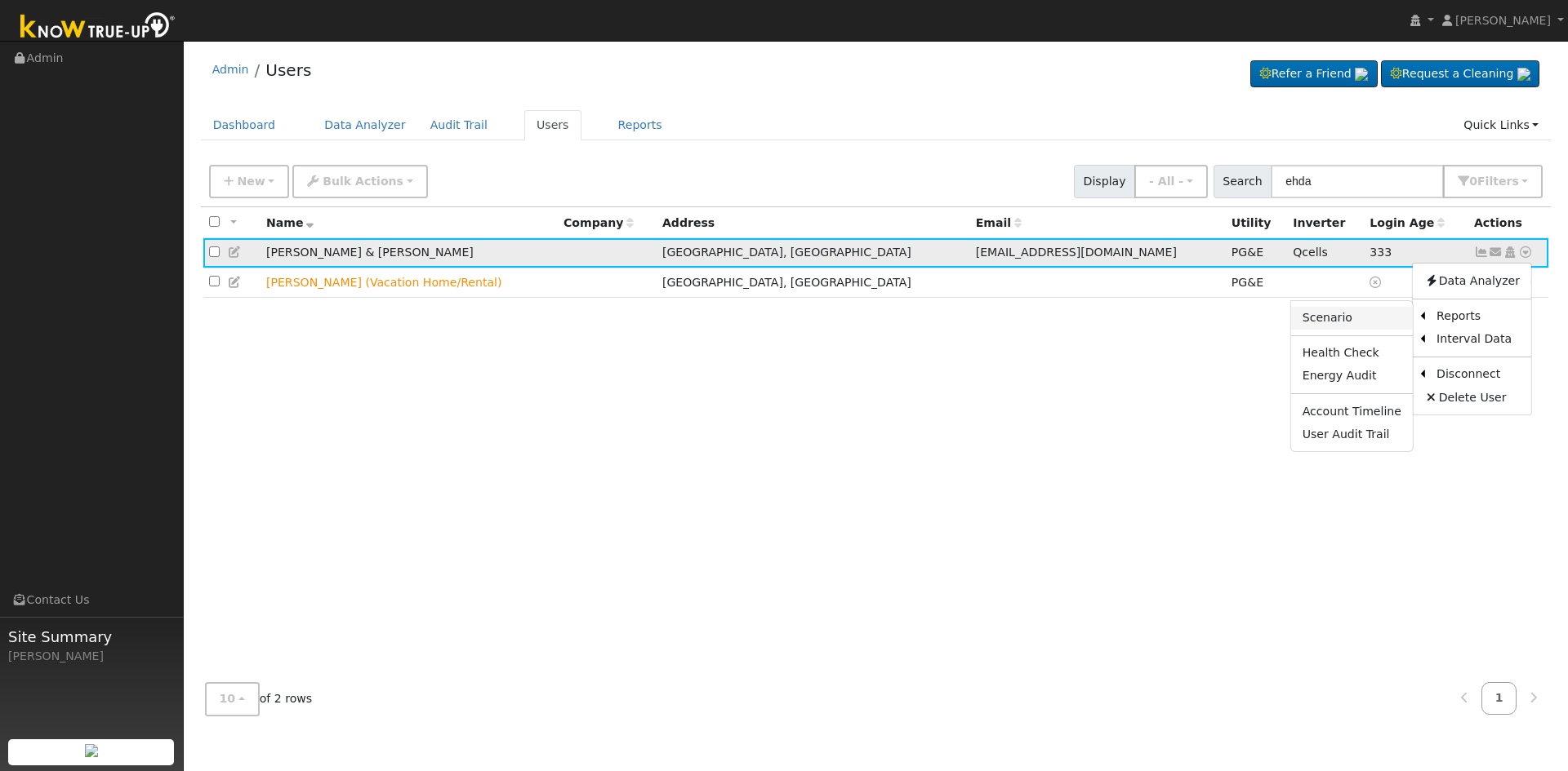
click at [1349, 316] on link "Scenario" at bounding box center [1352, 318] width 121 height 23
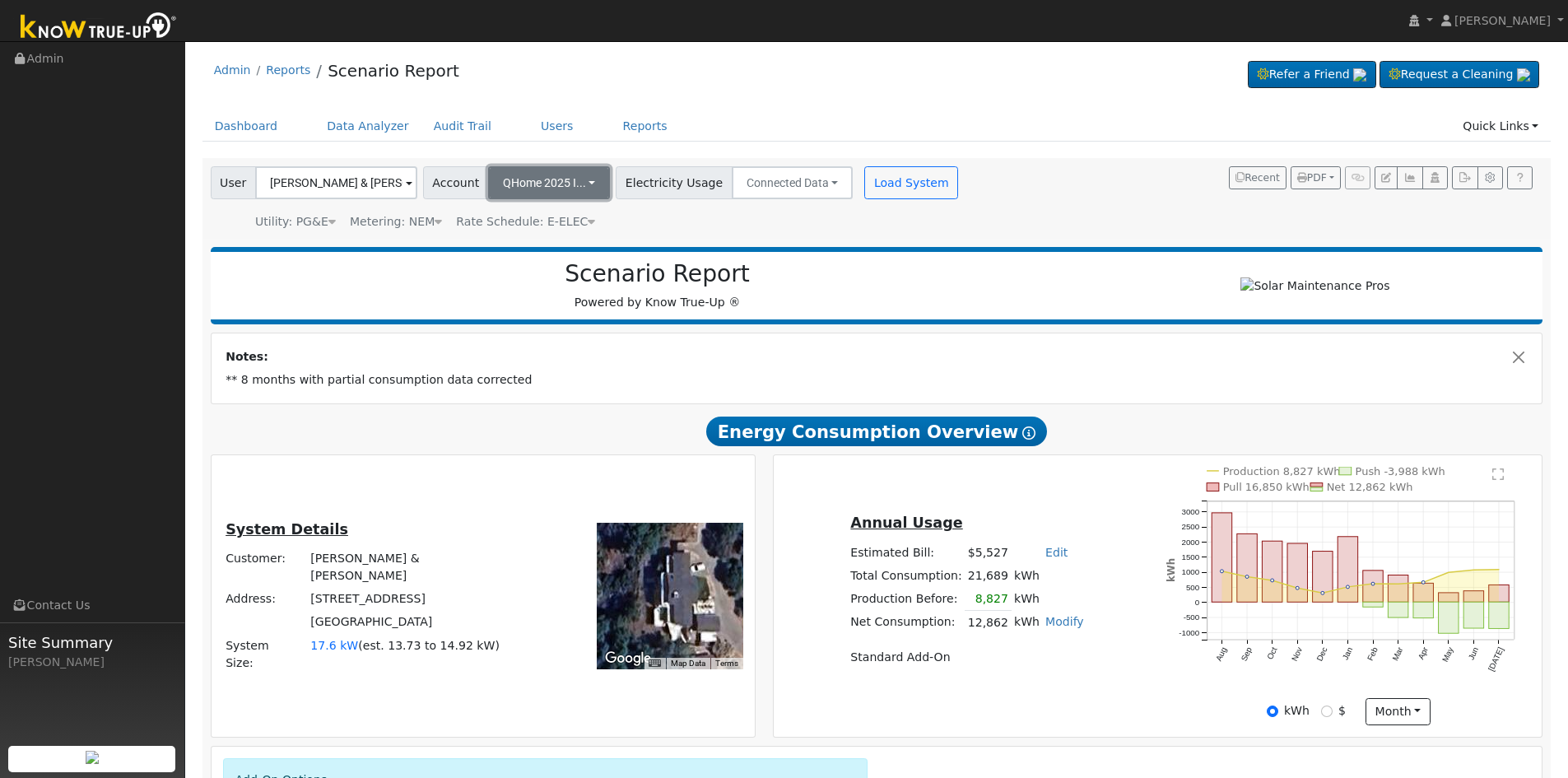
click at [580, 180] on button "QHome 2025 I..." at bounding box center [549, 183] width 122 height 33
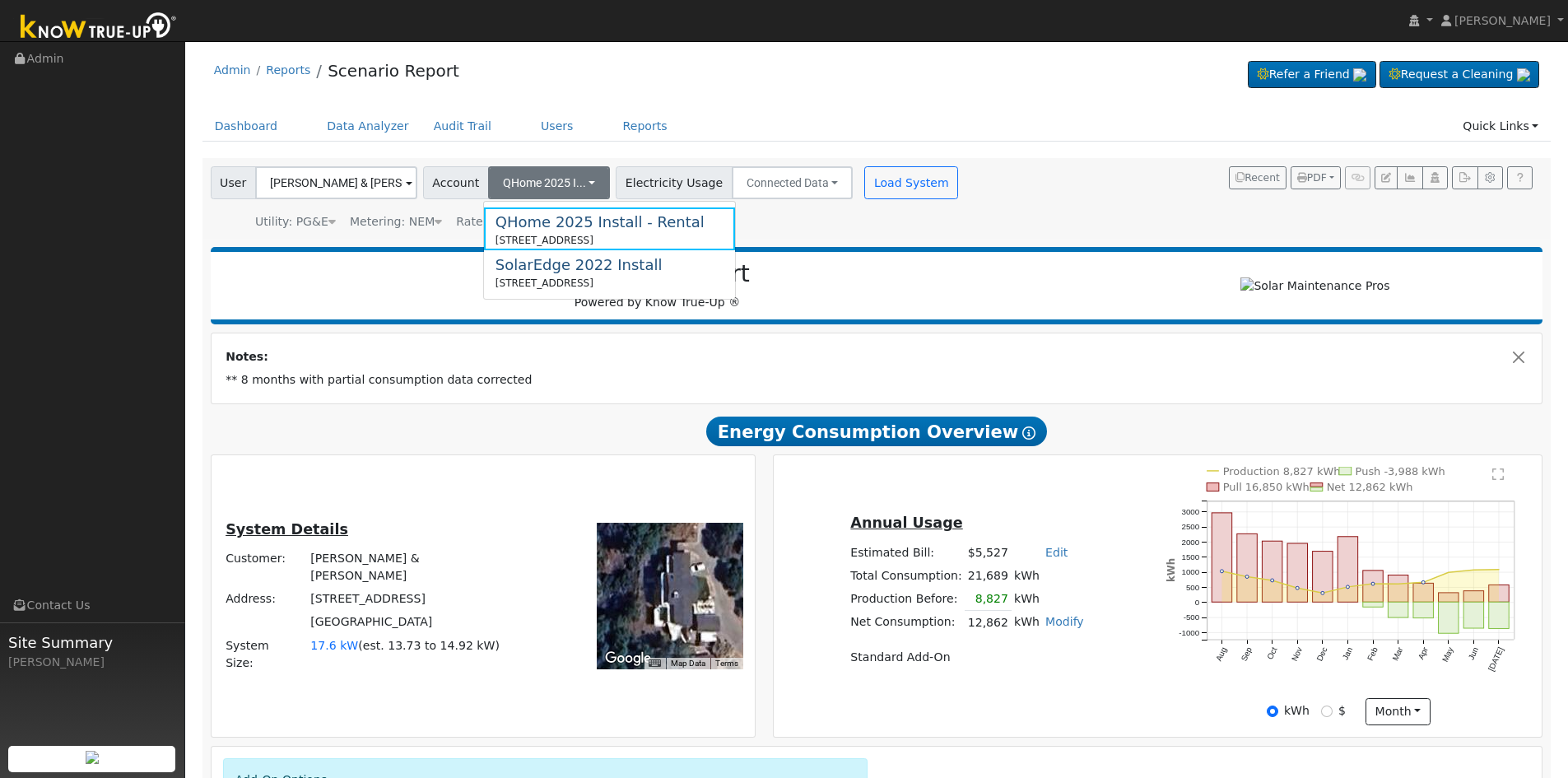
click at [1091, 204] on div "User Everett & Christine Ehda Account QHome 2025 I... QHome 2025 Install - Rent…" at bounding box center [874, 196] width 1333 height 70
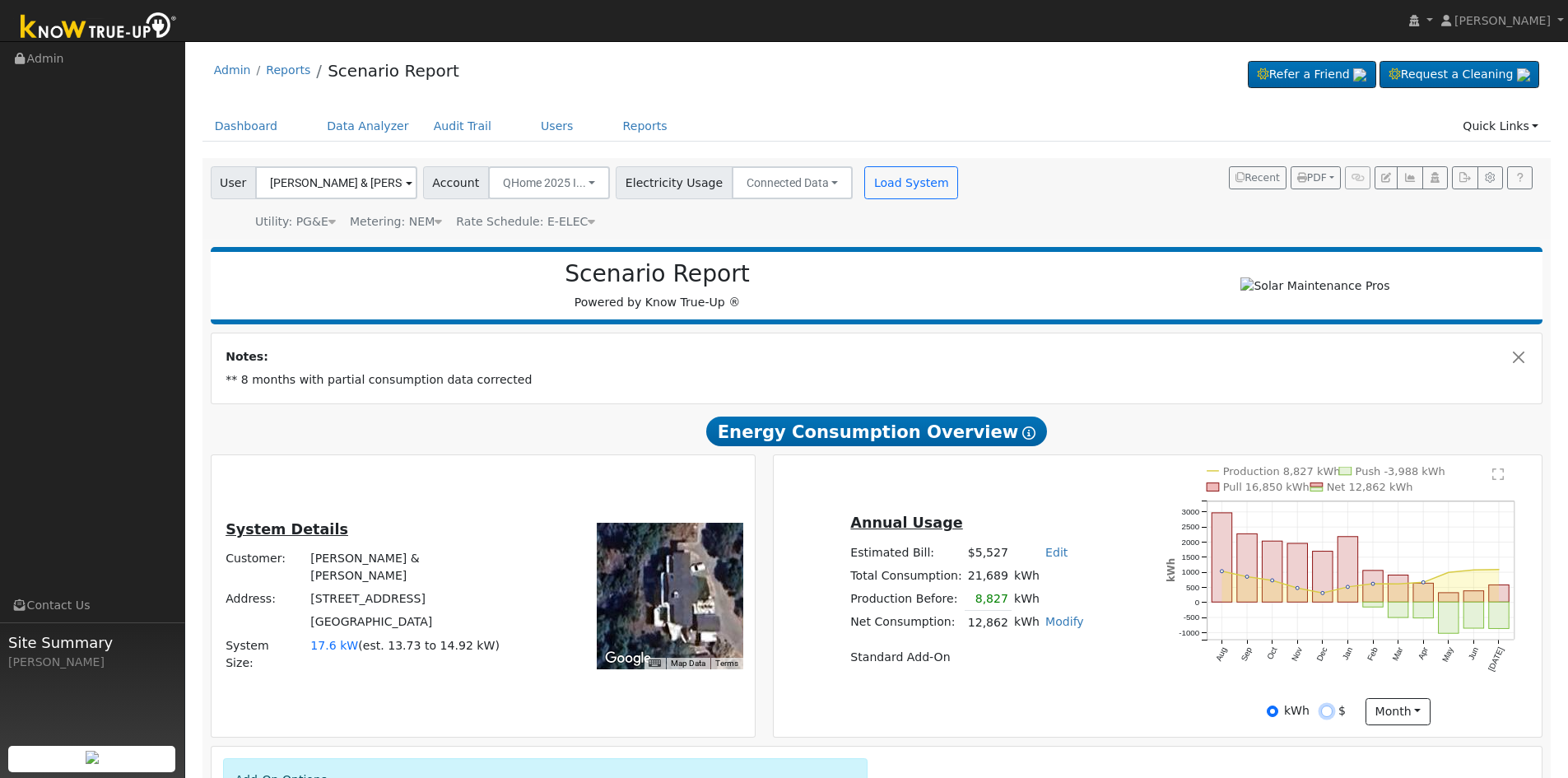
click at [1329, 718] on input "$" at bounding box center [1327, 712] width 12 height 12
radio input "true"
radio input "false"
drag, startPoint x: 532, startPoint y: 122, endPoint x: 548, endPoint y: 160, distance: 41.2
click at [532, 122] on link "Users" at bounding box center [558, 127] width 58 height 31
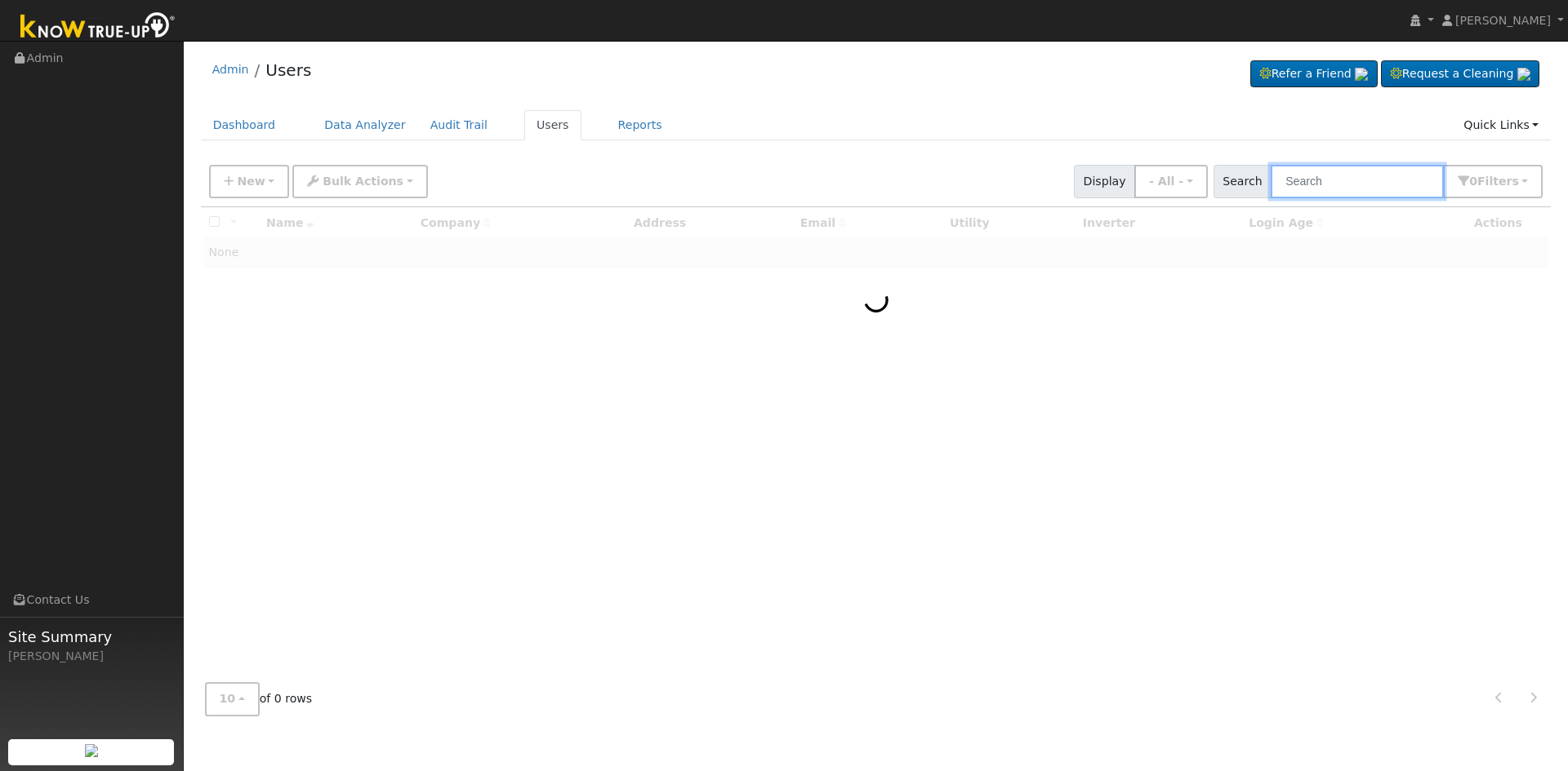
click at [1313, 175] on input "text" at bounding box center [1356, 182] width 173 height 34
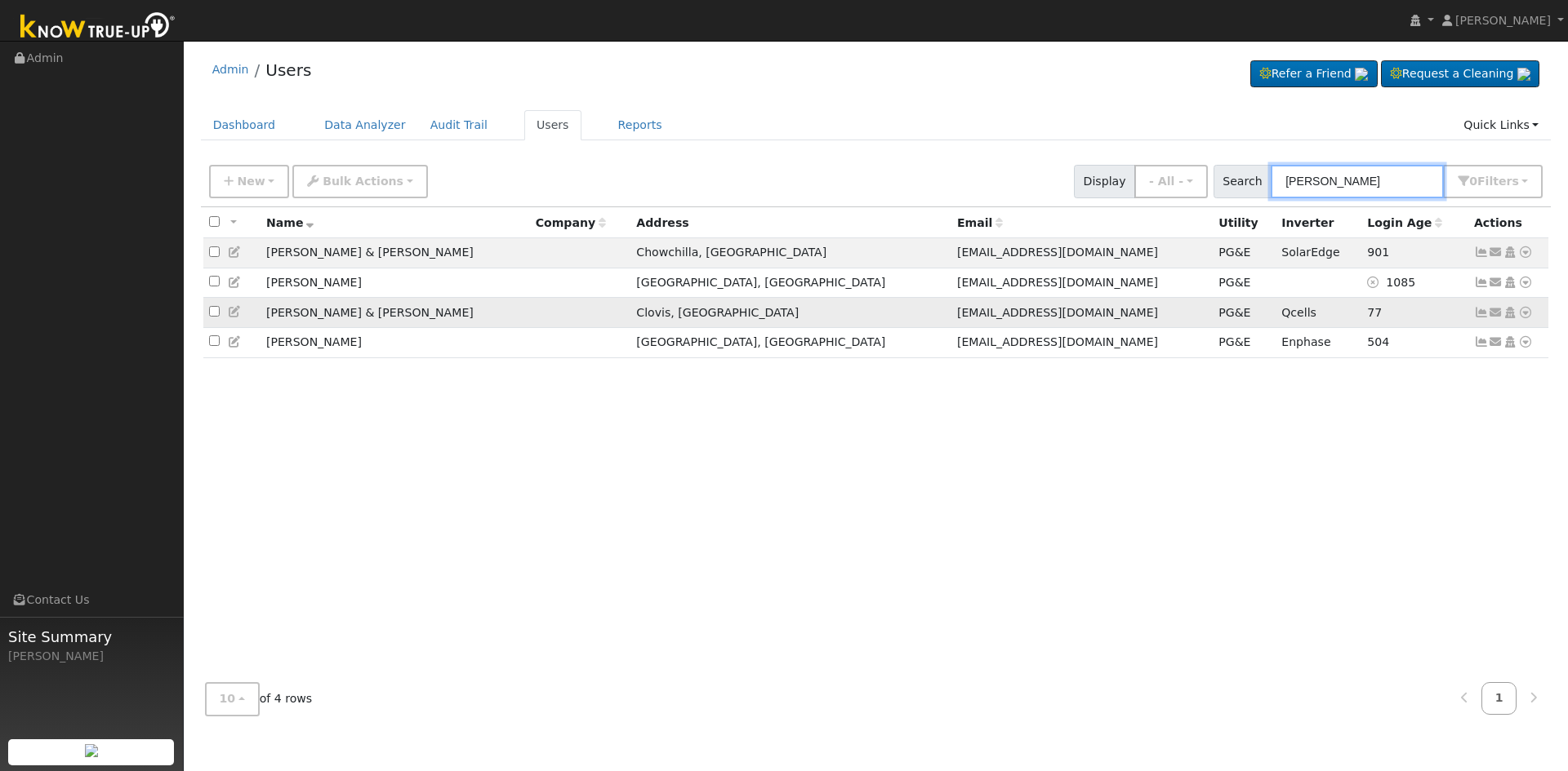
type input "[PERSON_NAME]"
click at [1524, 319] on icon at bounding box center [1525, 313] width 14 height 12
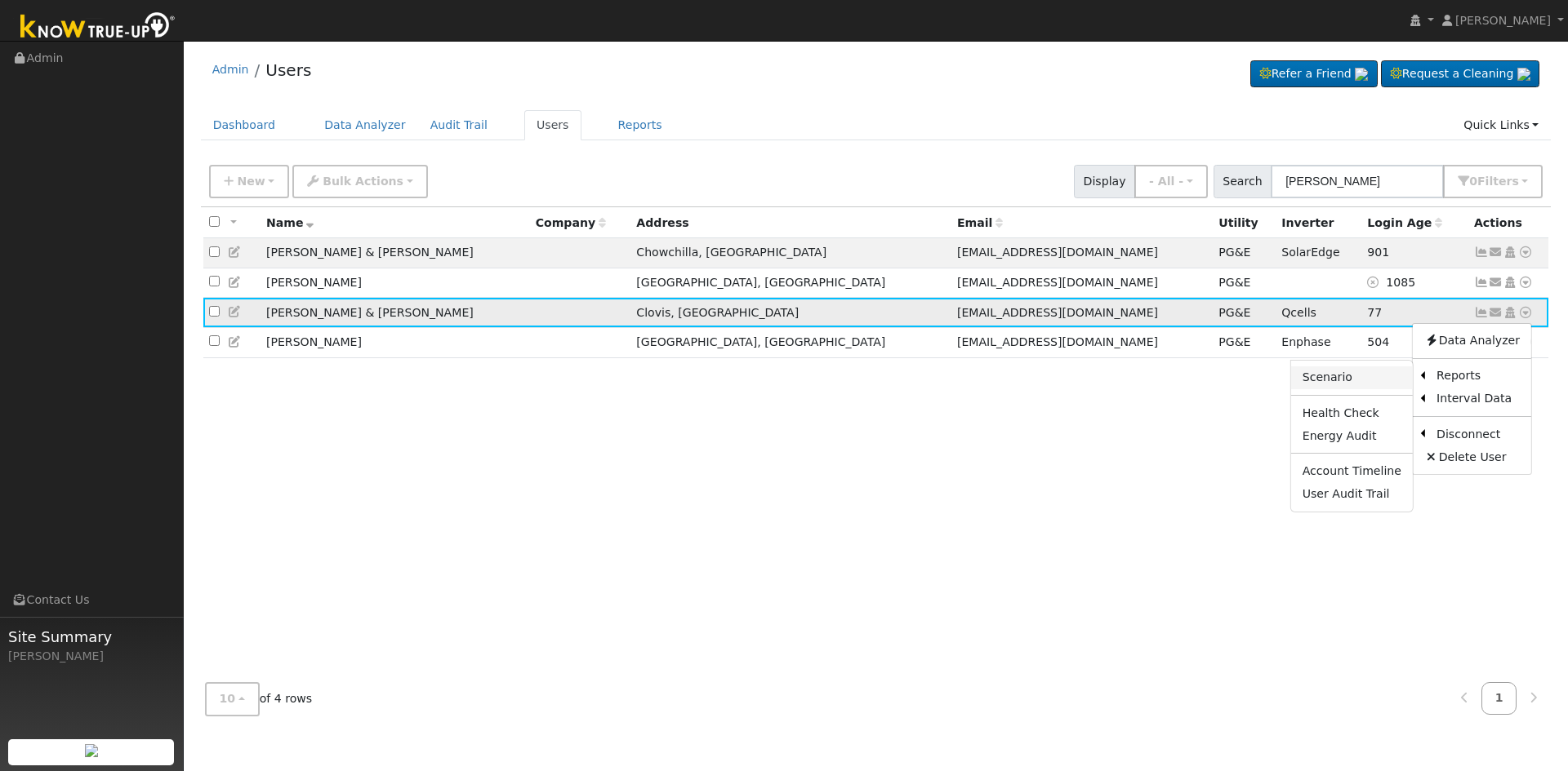
click at [1373, 387] on link "Scenario" at bounding box center [1352, 377] width 121 height 23
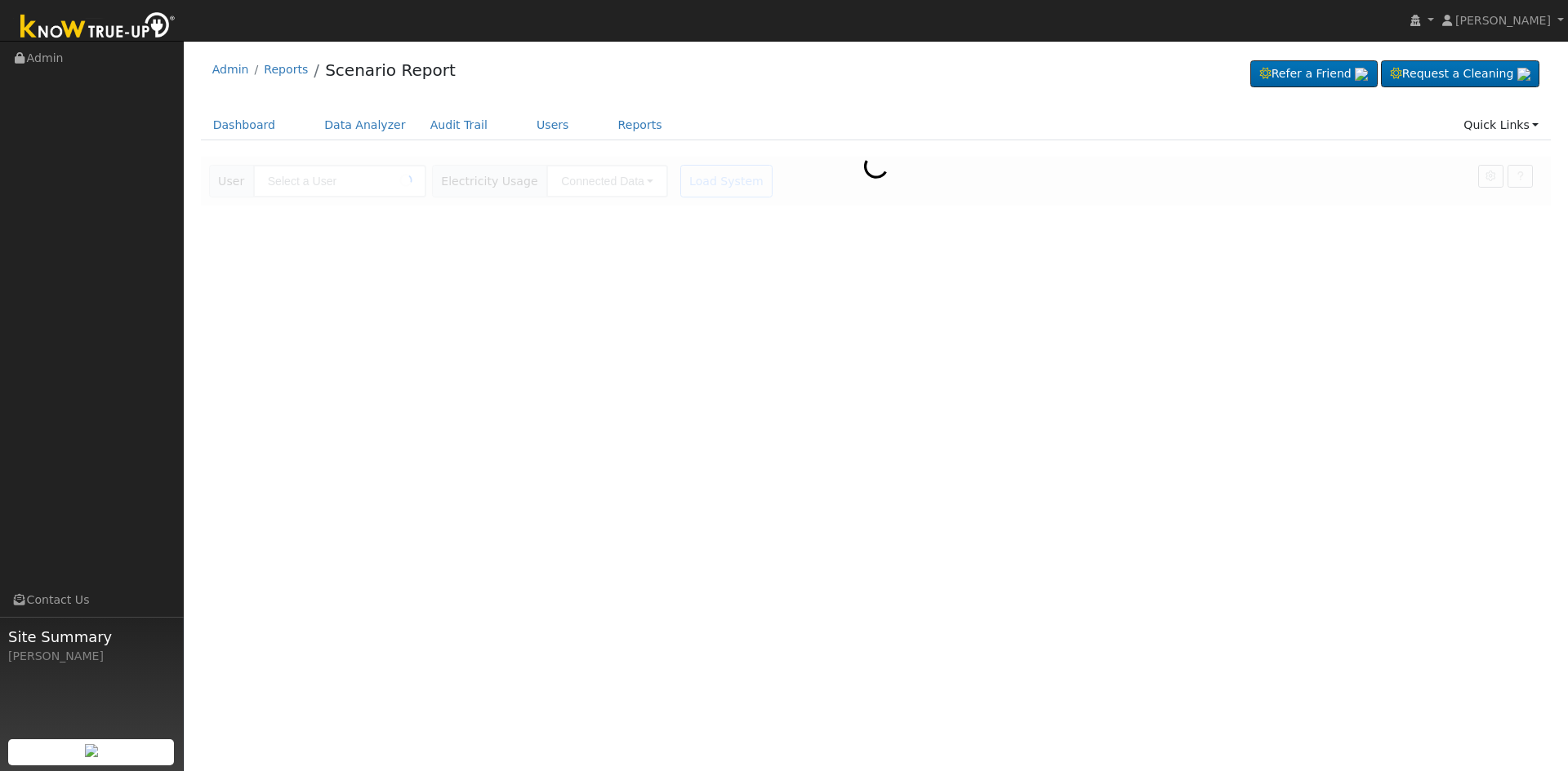
type input "[PERSON_NAME] & [PERSON_NAME]"
